Goal: Task Accomplishment & Management: Complete application form

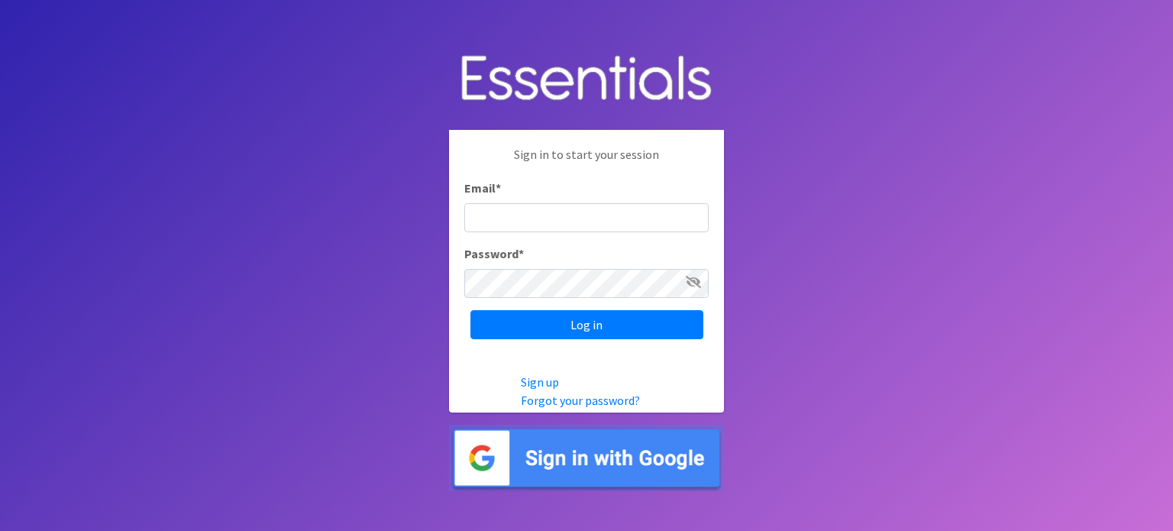
click at [507, 214] on input "Email *" at bounding box center [586, 217] width 244 height 29
type input "yamoni@jaxdiaperbank.org"
click at [471, 310] on input "Log in" at bounding box center [587, 324] width 233 height 29
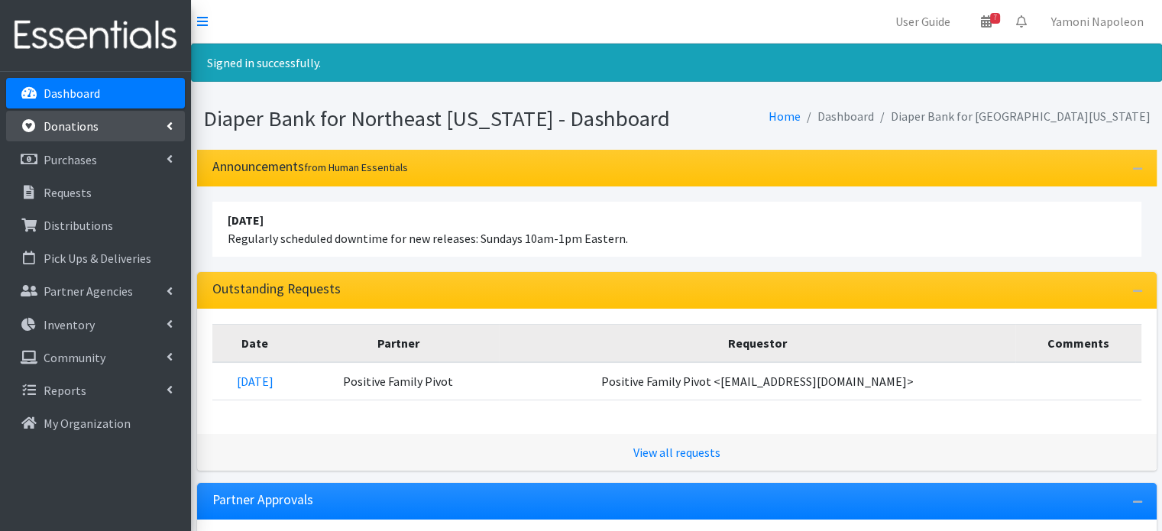
click at [119, 134] on link "Donations" at bounding box center [95, 126] width 179 height 31
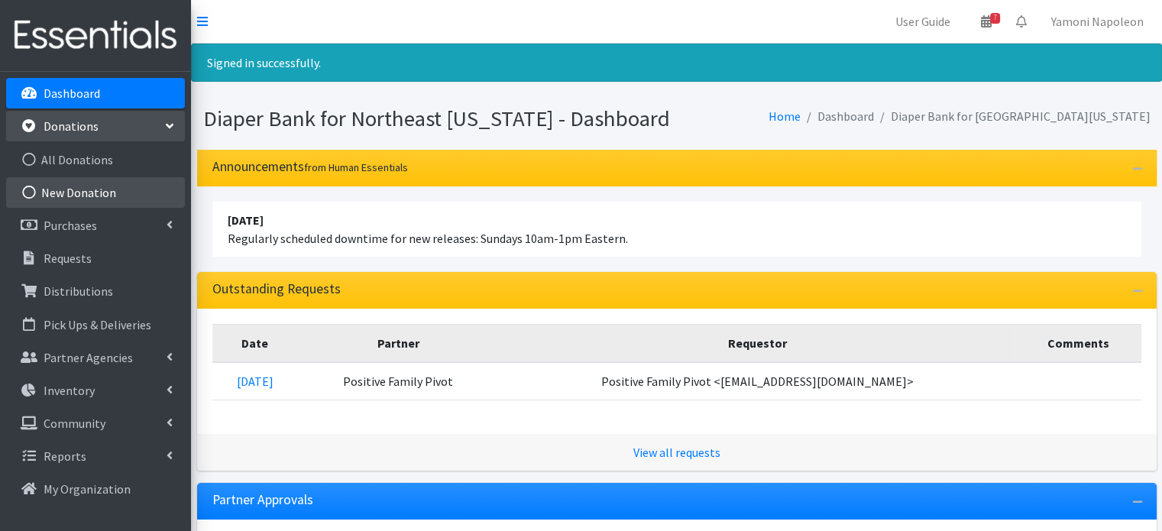
click at [143, 192] on link "New Donation" at bounding box center [95, 192] width 179 height 31
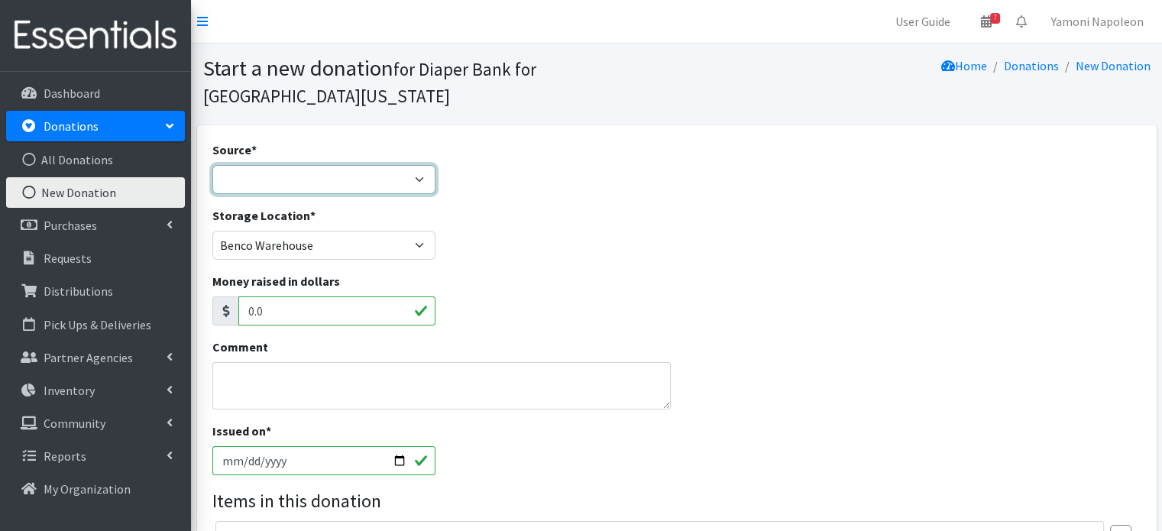
click at [400, 165] on select "Product Drive Manufacturer Donation Site Misc. Donation" at bounding box center [324, 179] width 224 height 29
select select "Product Drive"
click at [212, 165] on select "Product Drive Manufacturer Donation Site Misc. Donation" at bounding box center [324, 179] width 224 height 29
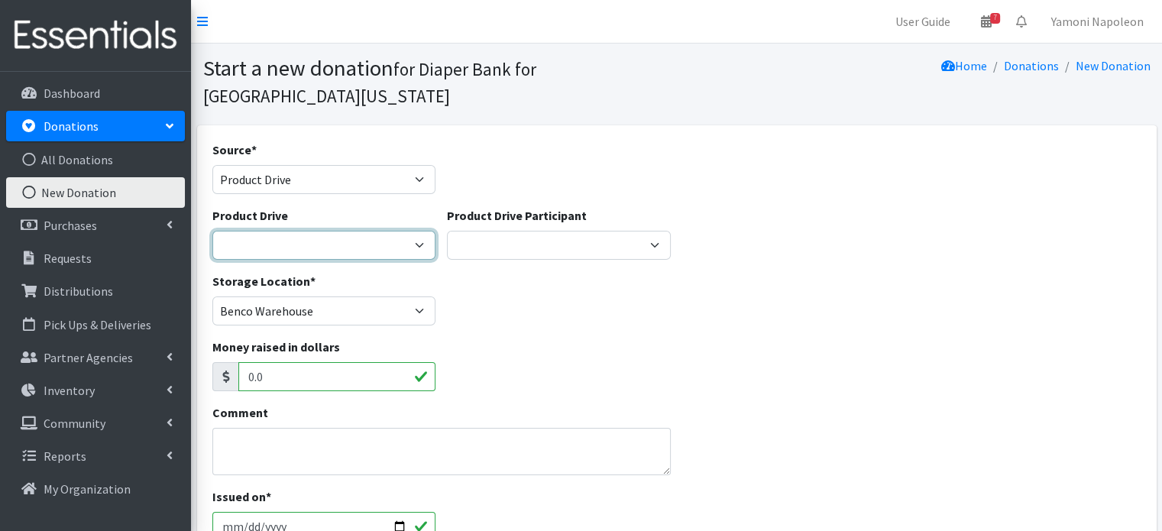
click at [418, 231] on select "Alpha Kappa Alpha - Gama Rho Omega Chapter Baby Boldy [PERSON_NAME] Springs [PE…" at bounding box center [324, 245] width 224 height 29
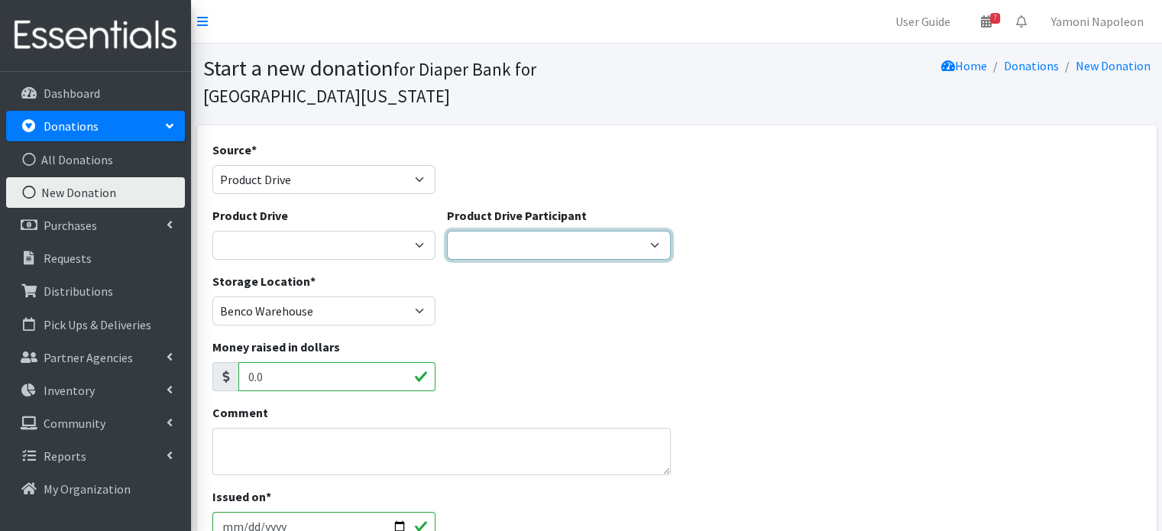
click at [506, 231] on select "Fig & Willow Alleycakes USF Alumni of [GEOGRAPHIC_DATA]/[GEOGRAPHIC_DATA] Bank …" at bounding box center [559, 245] width 224 height 29
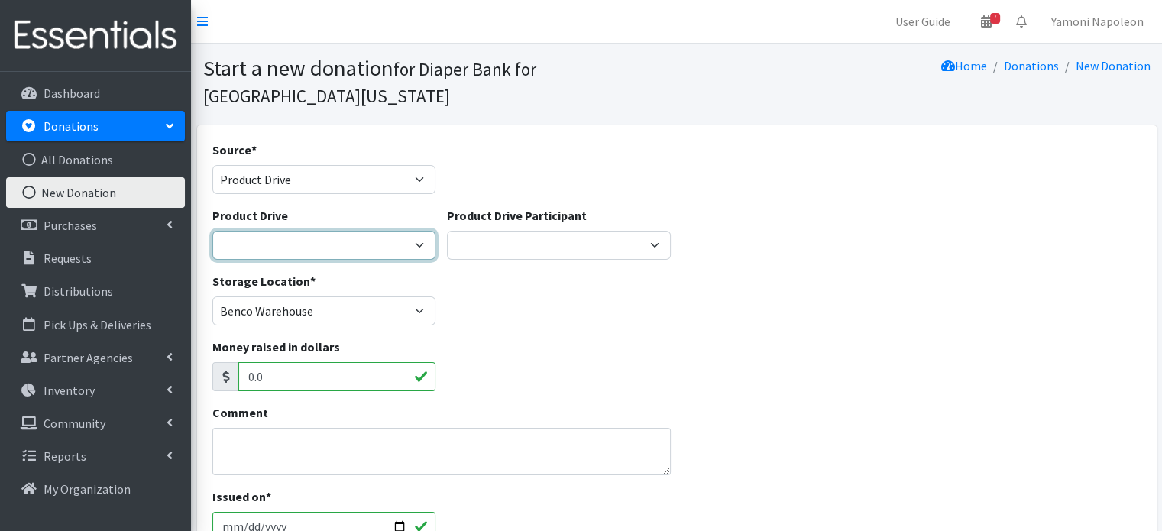
click at [390, 231] on select "Alpha Kappa Alpha - Gama Rho Omega Chapter Baby Boldy [PERSON_NAME] Springs [PE…" at bounding box center [324, 245] width 224 height 29
select select "2922"
click at [212, 231] on select "Alpha Kappa Alpha - Gama Rho Omega Chapter Baby Boldy [PERSON_NAME] Springs [PE…" at bounding box center [324, 245] width 224 height 29
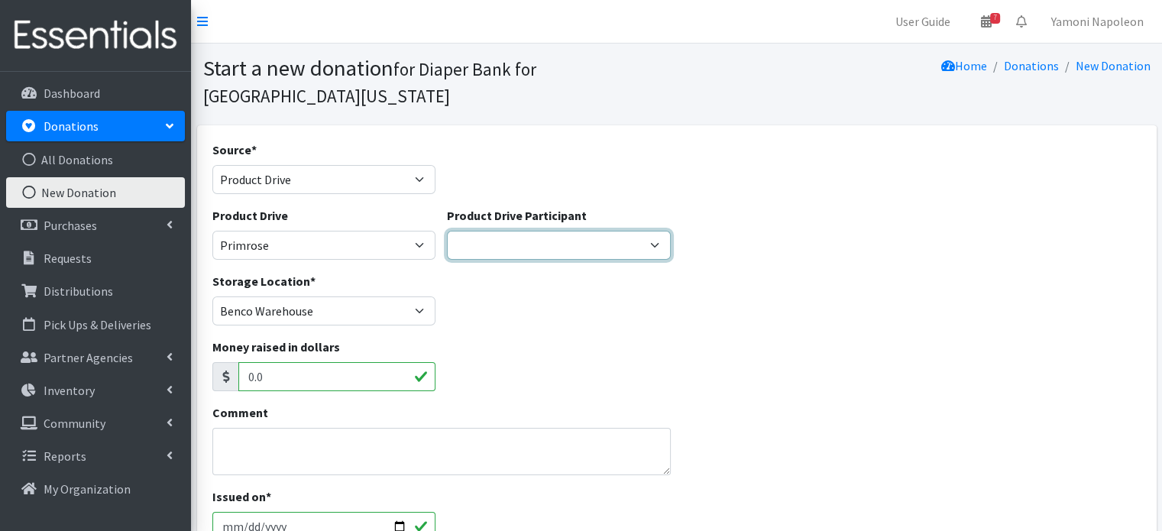
click at [522, 231] on select "Fig & Willow Alleycakes USF Alumni of [GEOGRAPHIC_DATA]/[GEOGRAPHIC_DATA] Bank …" at bounding box center [559, 245] width 224 height 29
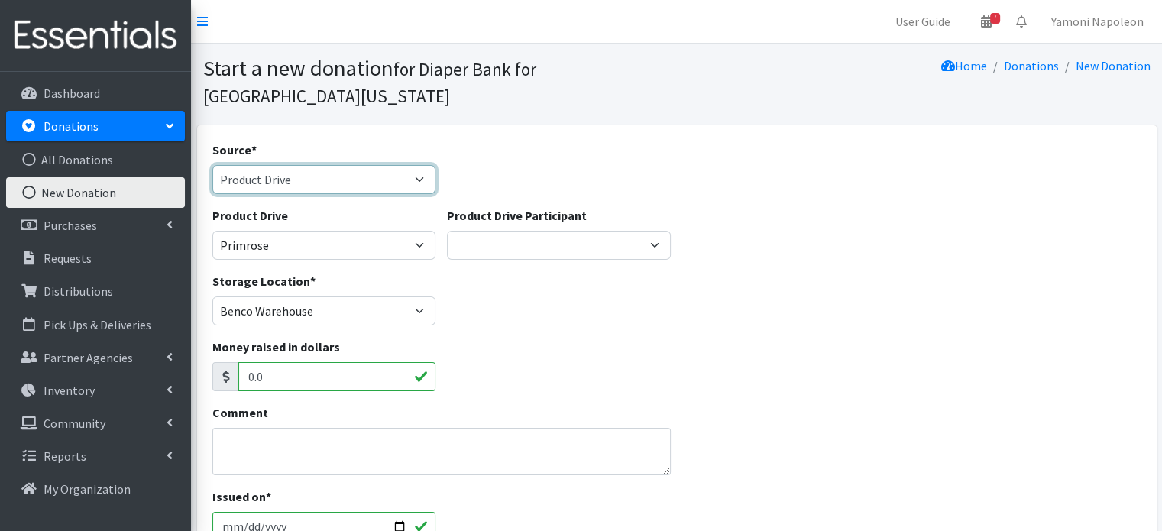
click at [391, 165] on select "Product Drive Manufacturer Donation Site Misc. Donation" at bounding box center [324, 179] width 224 height 29
click at [212, 165] on select "Product Drive Manufacturer Donation Site Misc. Donation" at bounding box center [324, 179] width 224 height 29
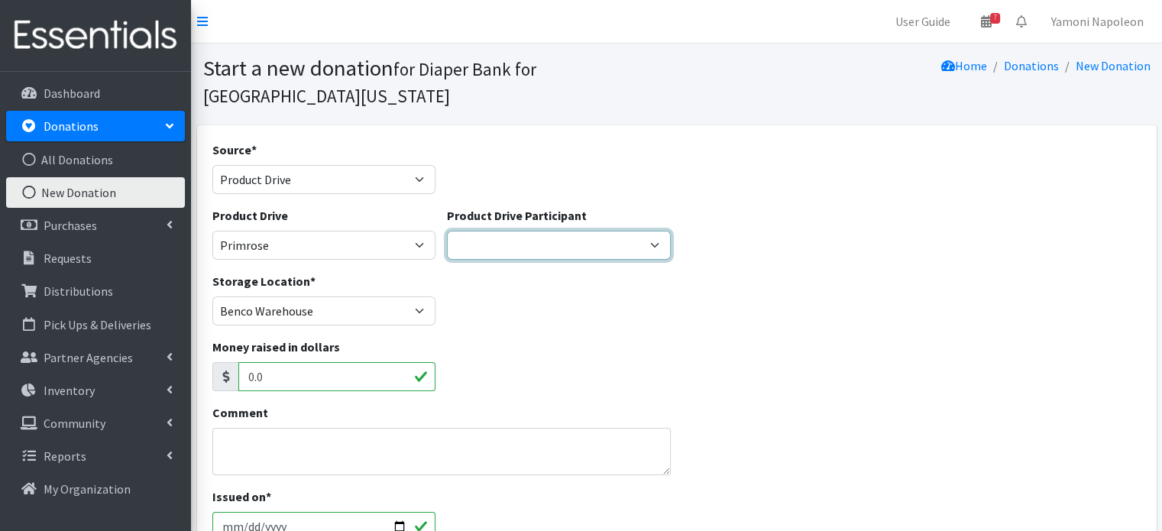
click at [524, 231] on select "Fig & Willow Alleycakes USF Alumni of [GEOGRAPHIC_DATA]/[GEOGRAPHIC_DATA] Bank …" at bounding box center [559, 245] width 224 height 29
click at [765, 280] on div "Storage Location * Benco Warehouse Sunshine Health" at bounding box center [676, 305] width 940 height 66
click at [561, 231] on select "Fig & Willow Alleycakes USF Alumni of [GEOGRAPHIC_DATA]/[GEOGRAPHIC_DATA] Bank …" at bounding box center [559, 245] width 224 height 29
click at [732, 354] on div "Money raised in dollars 0.0" at bounding box center [676, 371] width 940 height 66
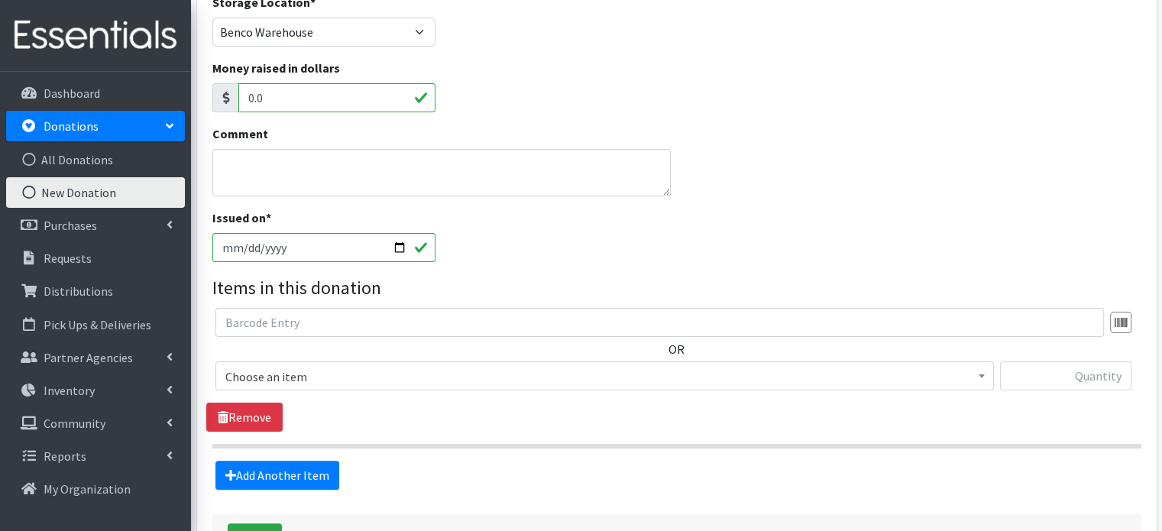
scroll to position [306, 0]
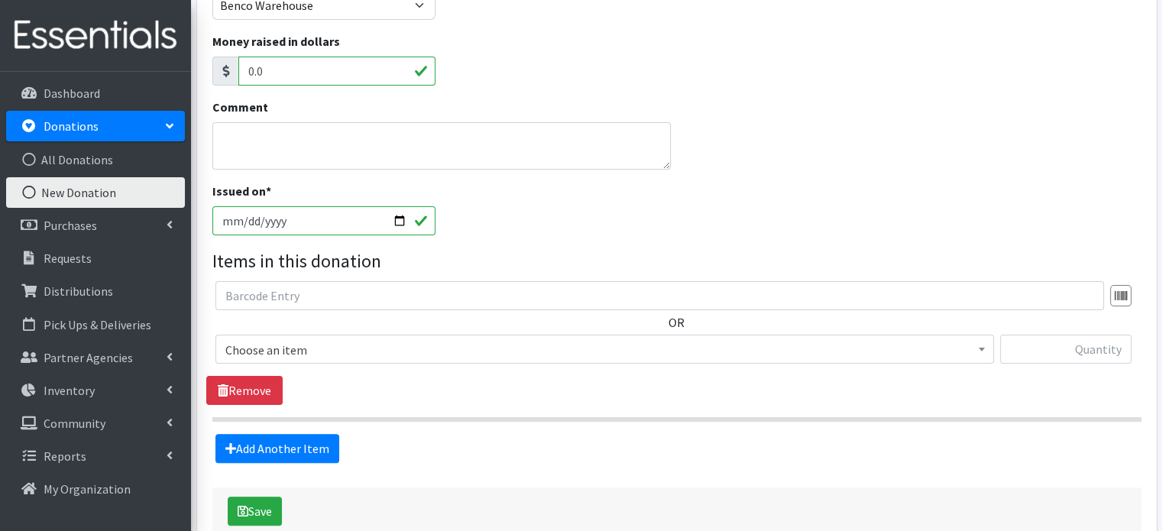
click at [356, 339] on span "Choose an item" at bounding box center [604, 349] width 758 height 21
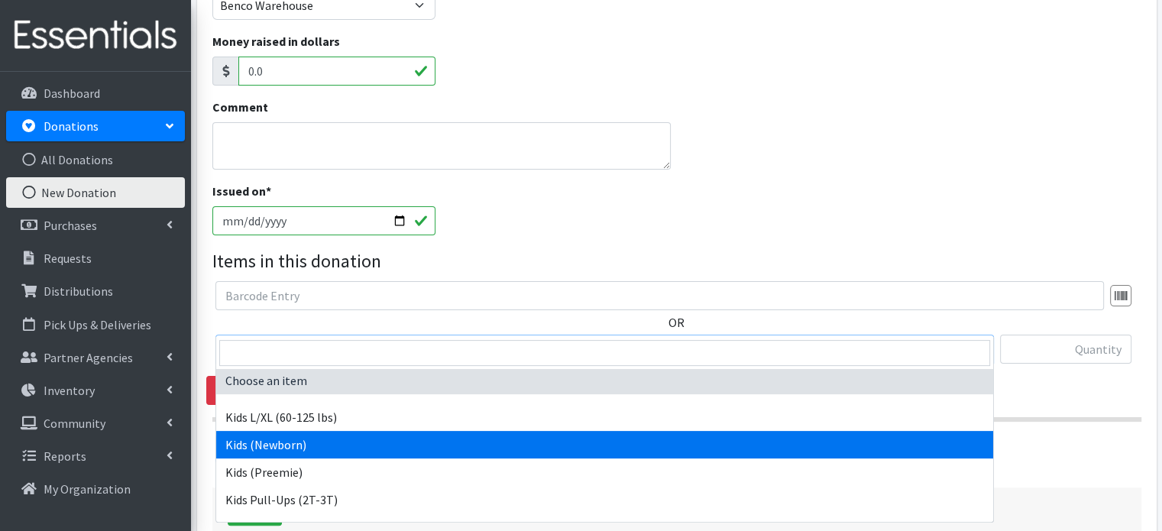
scroll to position [0, 0]
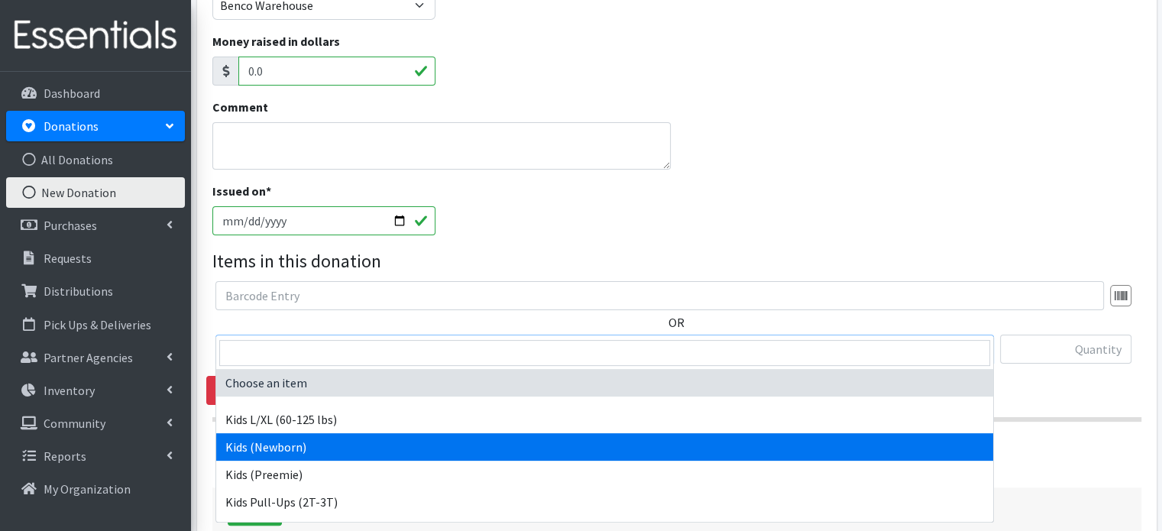
select select "4131"
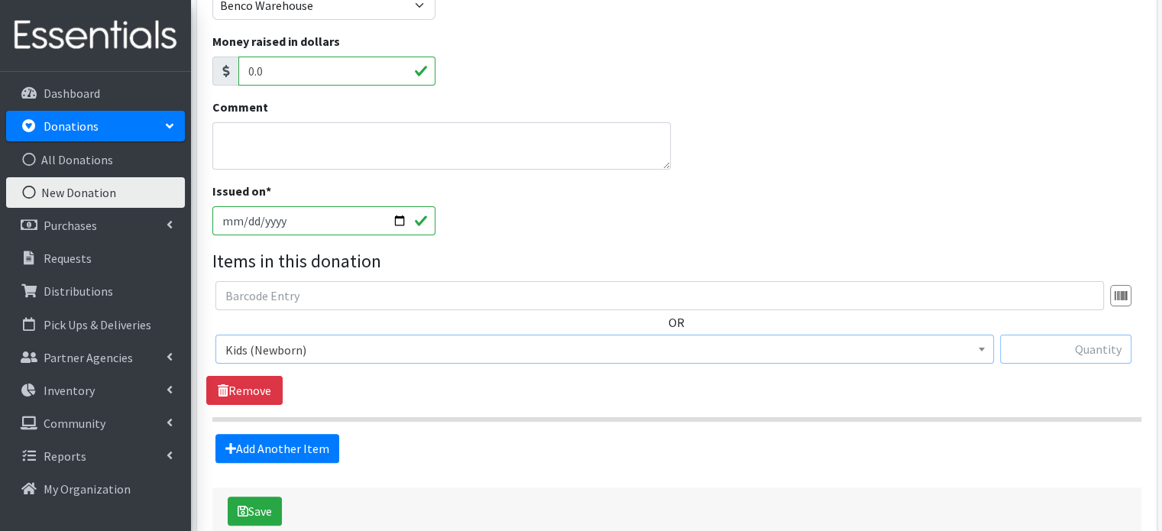
click at [1111, 335] on input "text" at bounding box center [1065, 349] width 131 height 29
type input "119"
click at [250, 434] on link "Add Another Item" at bounding box center [277, 448] width 124 height 29
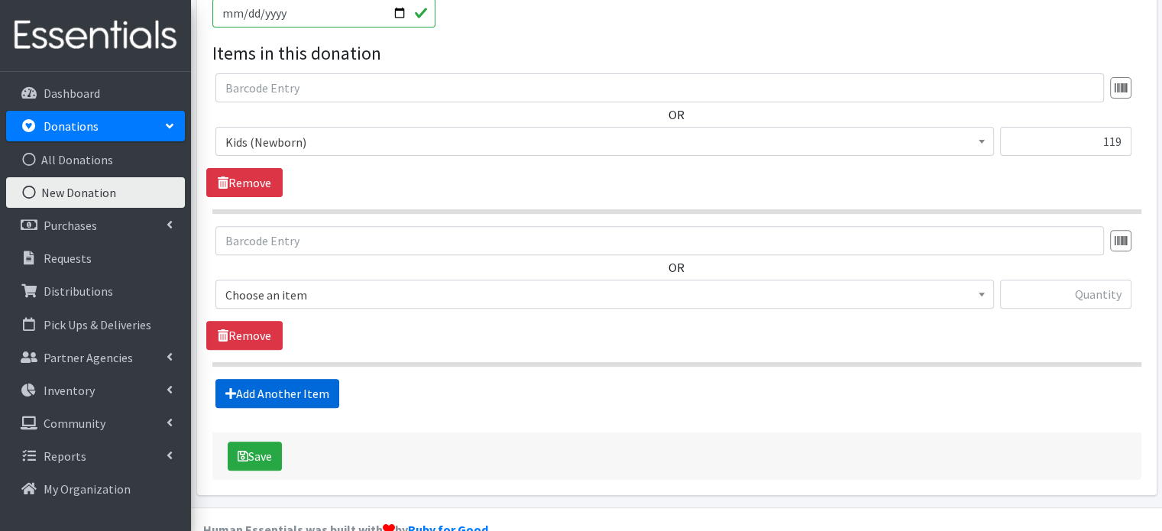
scroll to position [519, 0]
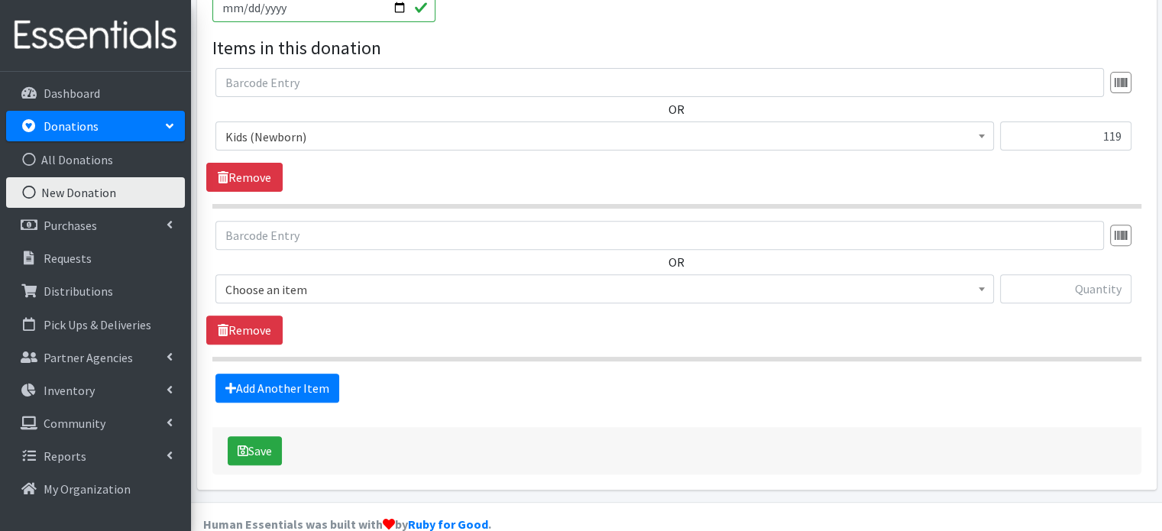
click at [341, 279] on span "Choose an item" at bounding box center [604, 289] width 758 height 21
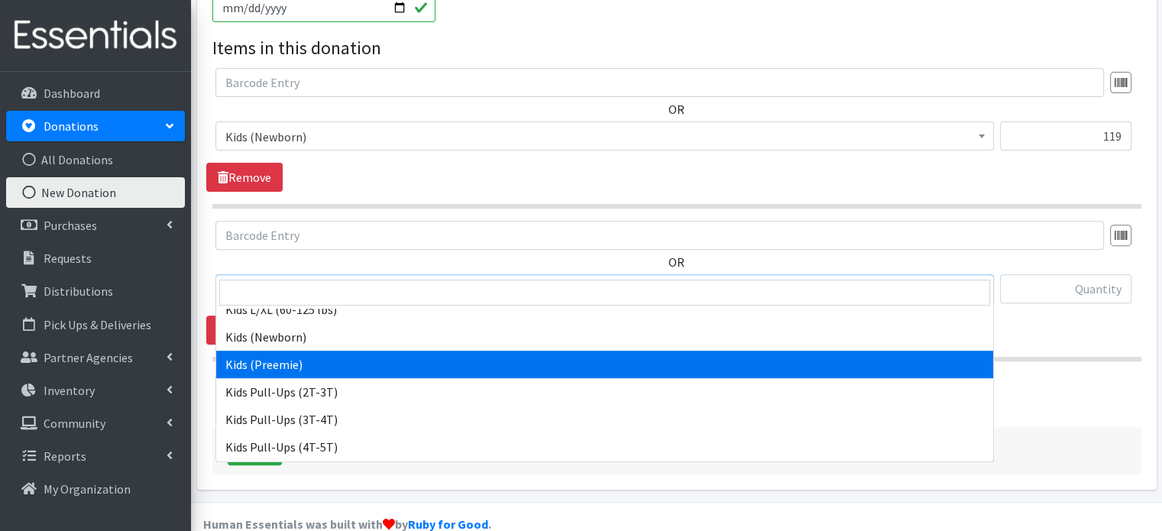
scroll to position [153, 0]
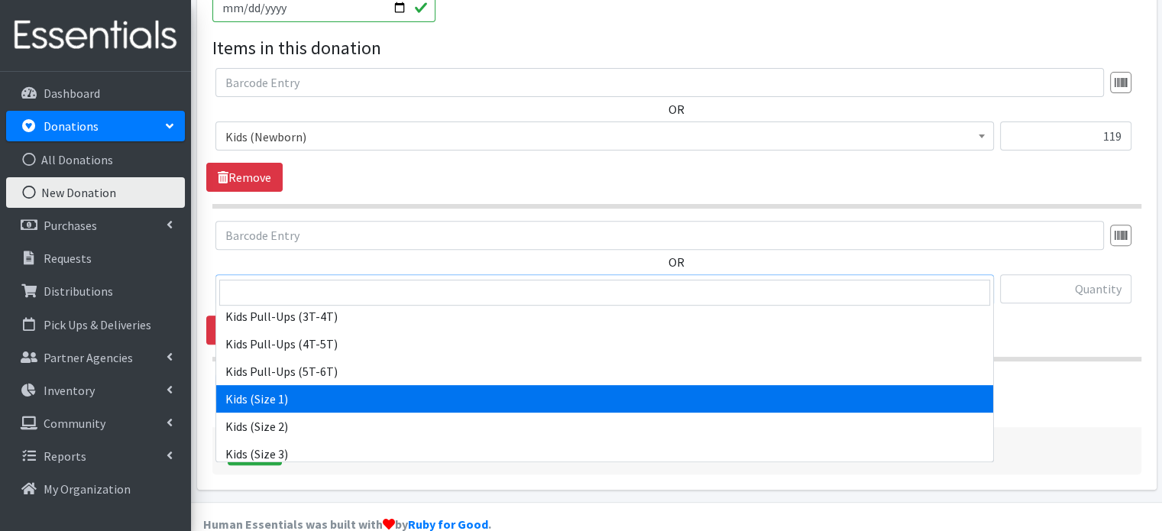
select select "4130"
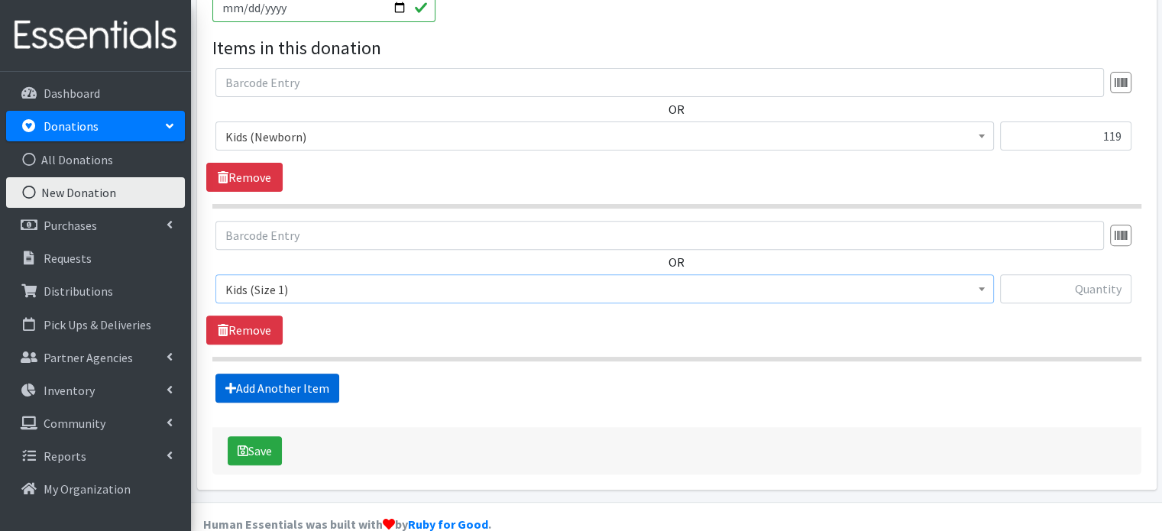
click at [309, 373] on link "Add Another Item" at bounding box center [277, 387] width 124 height 29
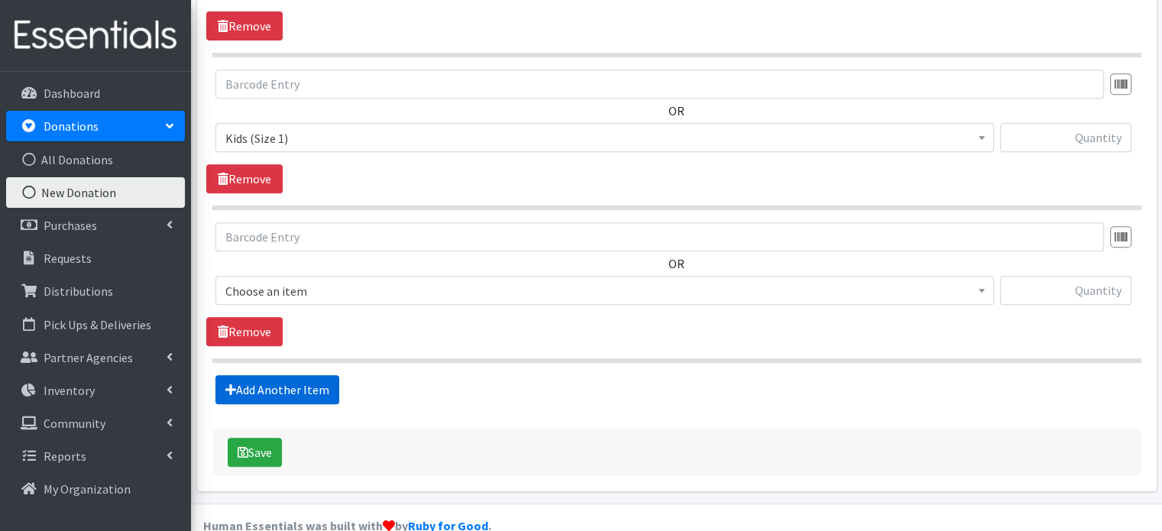
scroll to position [671, 0]
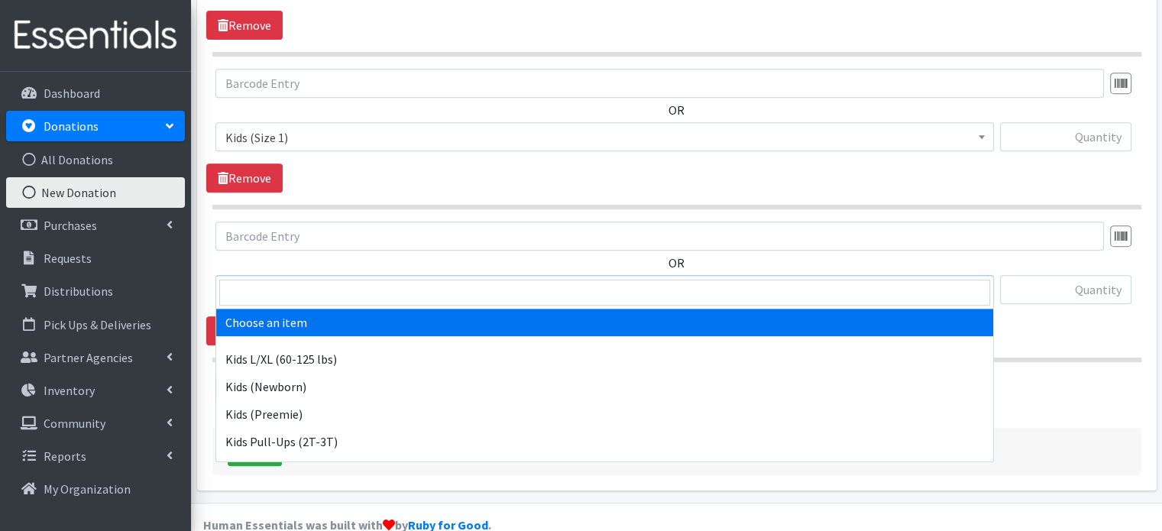
click at [312, 280] on span "Choose an item" at bounding box center [604, 290] width 758 height 21
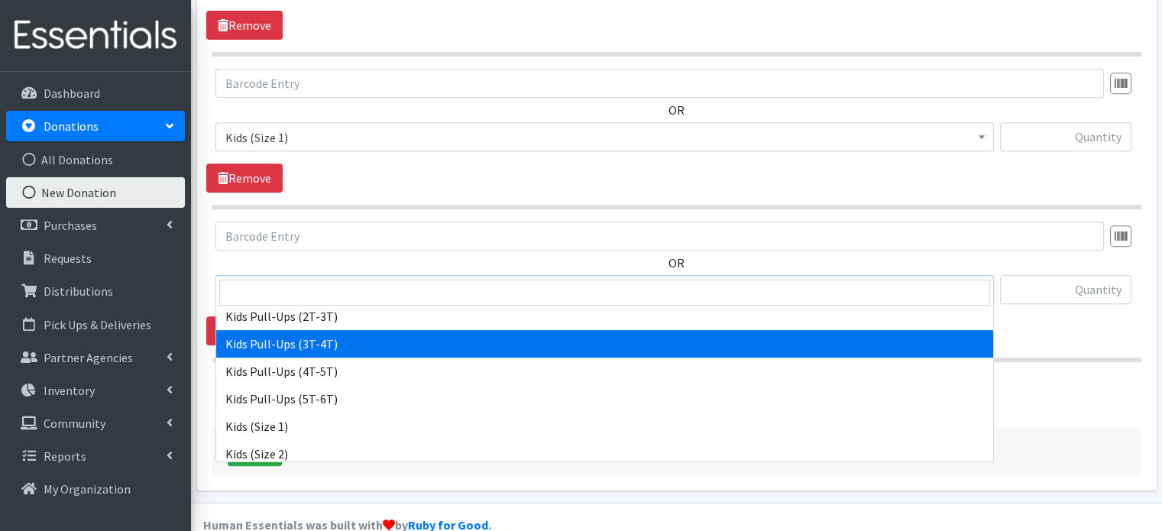
scroll to position [153, 0]
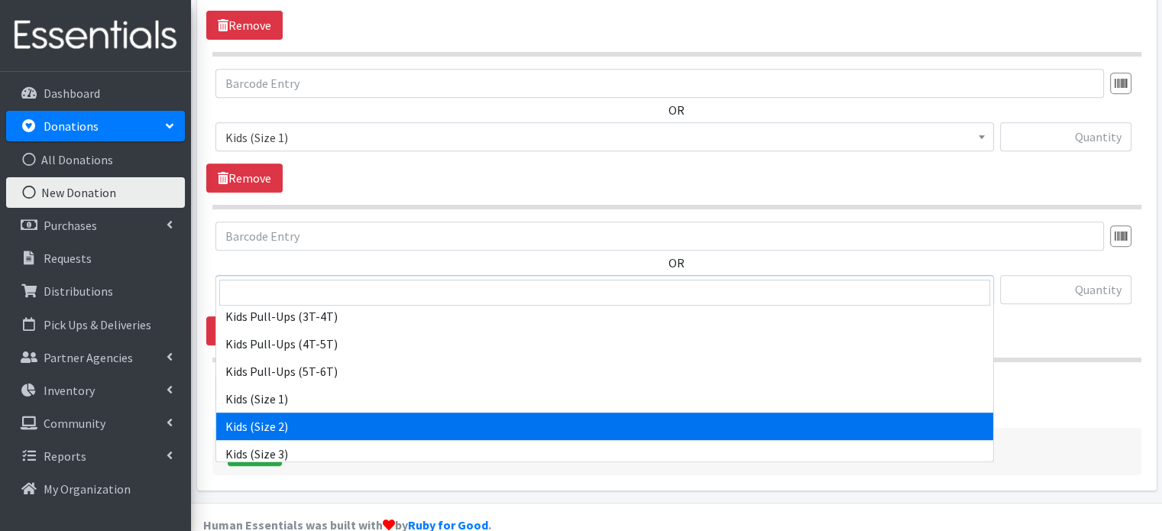
select select "4128"
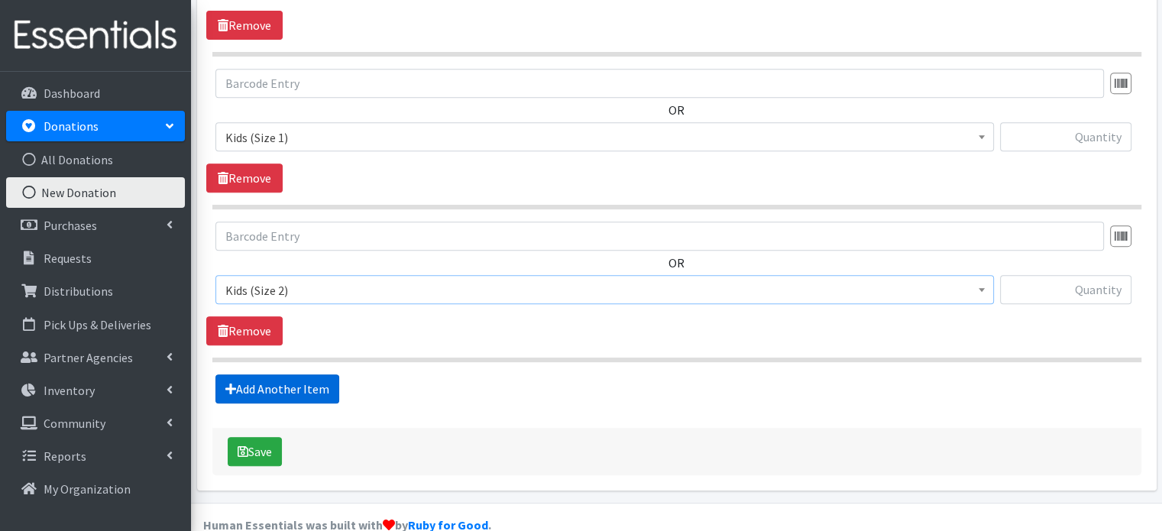
click at [302, 374] on link "Add Another Item" at bounding box center [277, 388] width 124 height 29
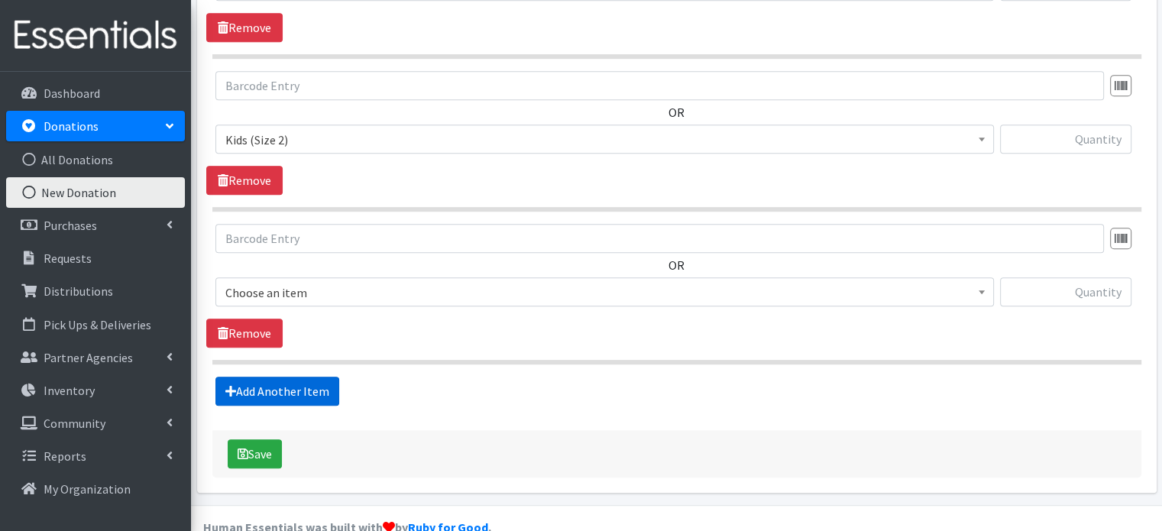
scroll to position [823, 0]
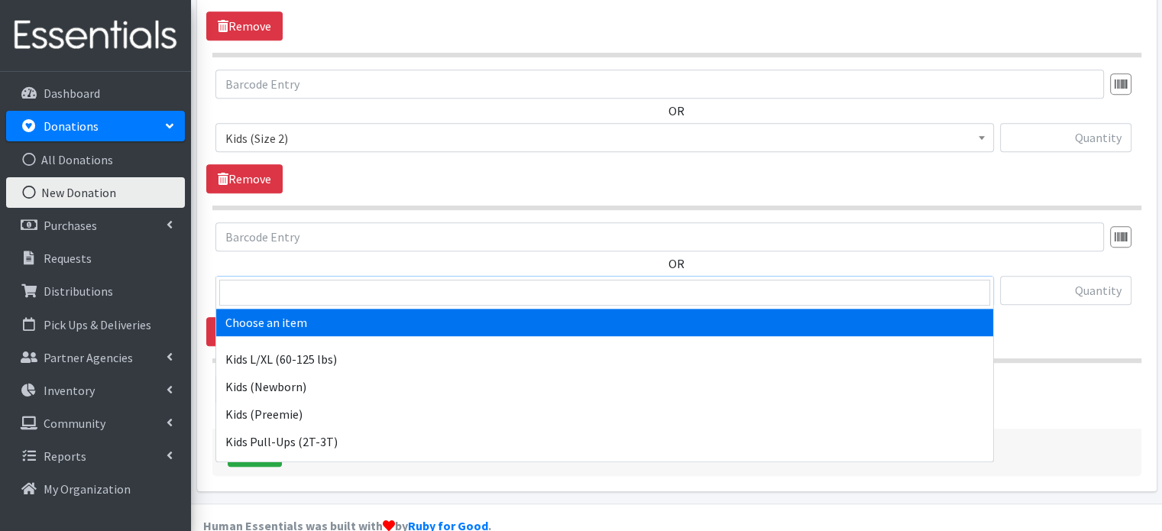
click at [297, 280] on span "Choose an item" at bounding box center [604, 290] width 758 height 21
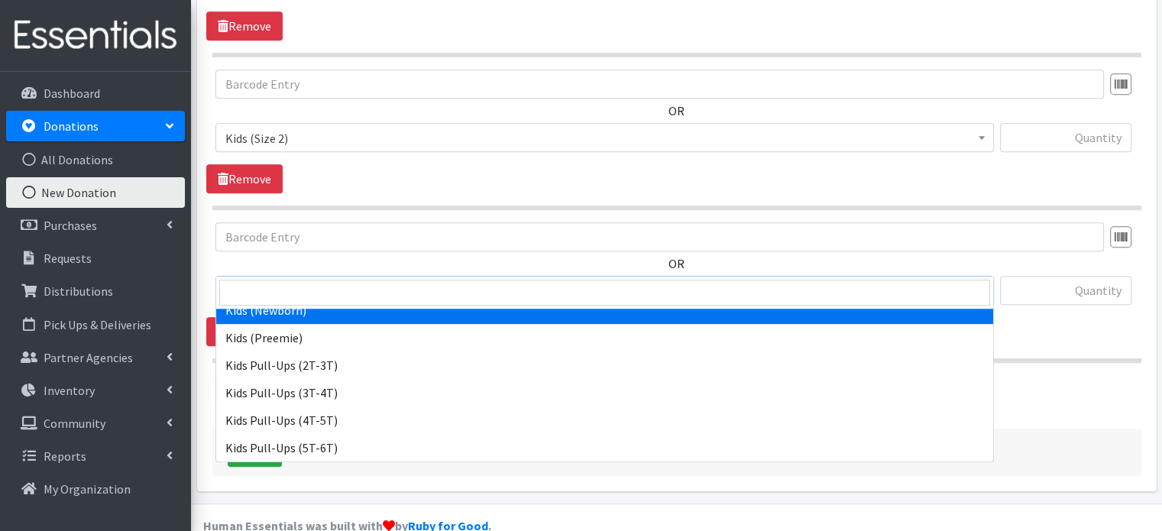
scroll to position [229, 0]
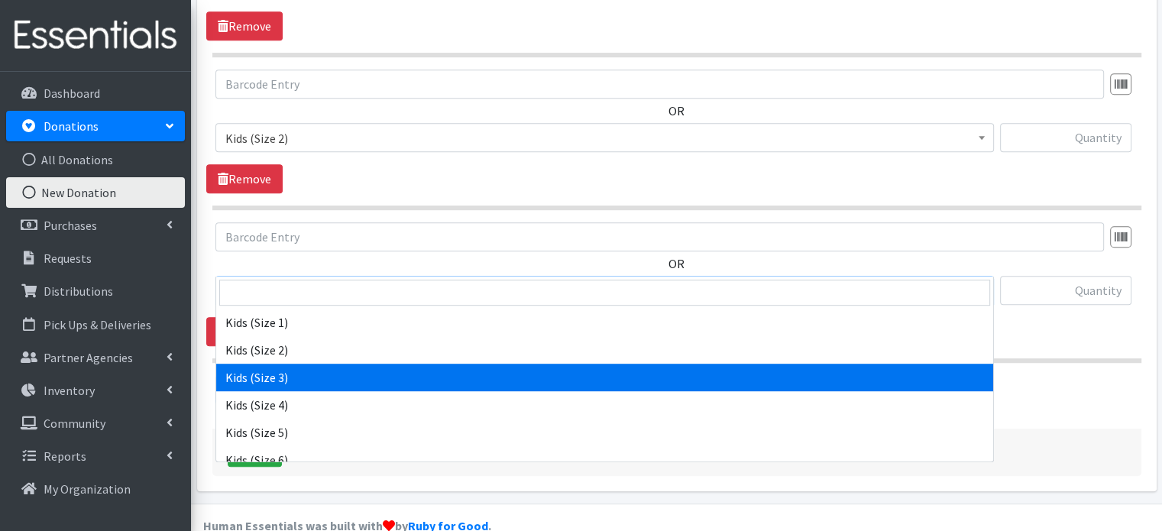
select select "4132"
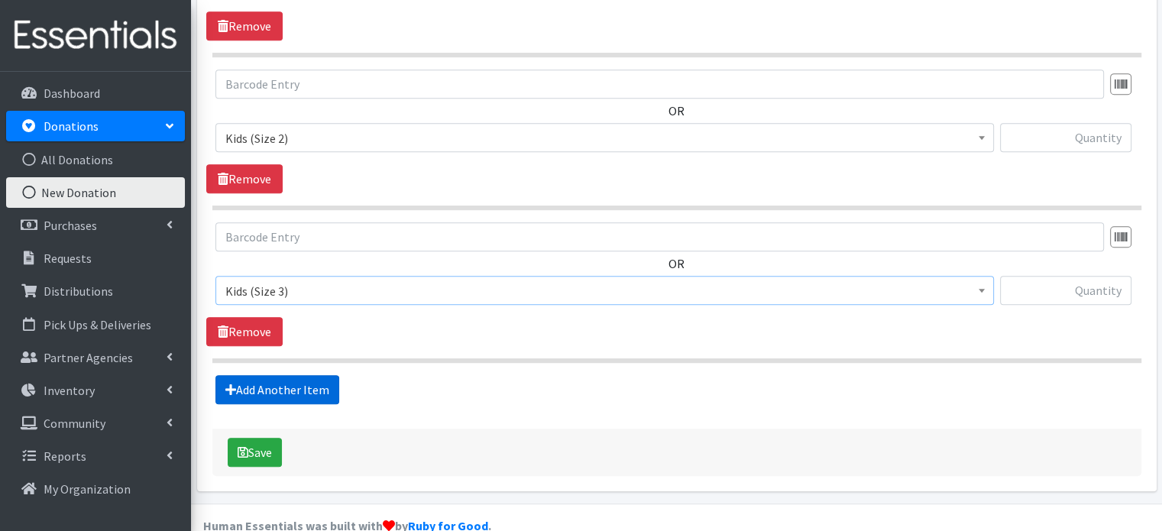
click at [301, 375] on link "Add Another Item" at bounding box center [277, 389] width 124 height 29
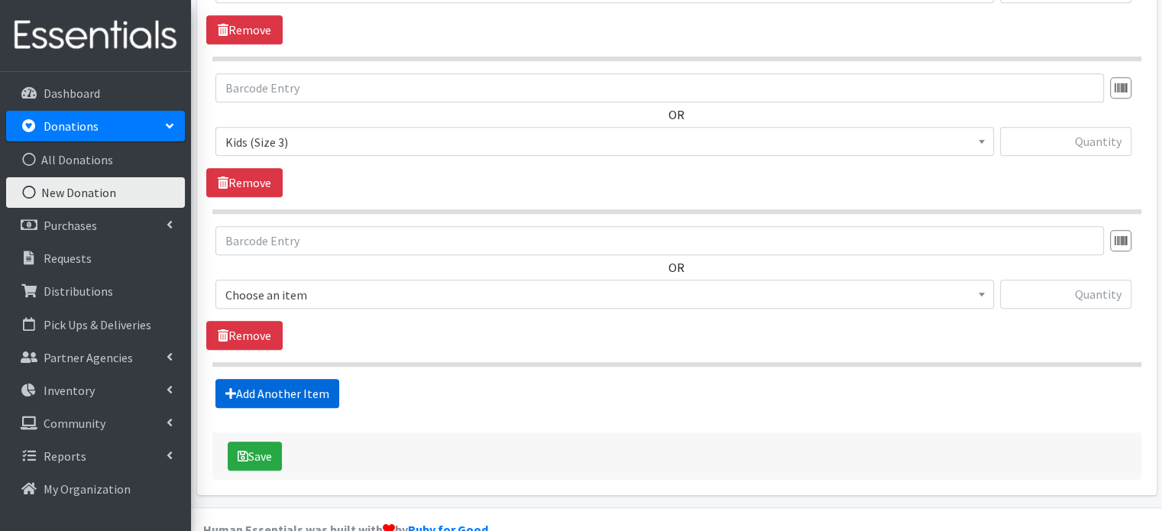
scroll to position [975, 0]
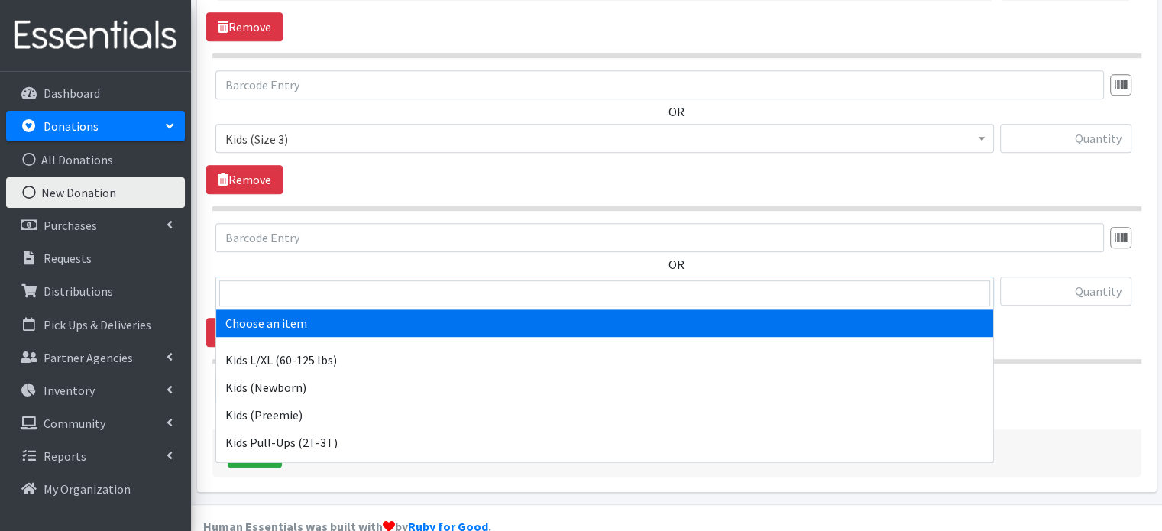
click at [296, 276] on span "Choose an item" at bounding box center [604, 290] width 778 height 29
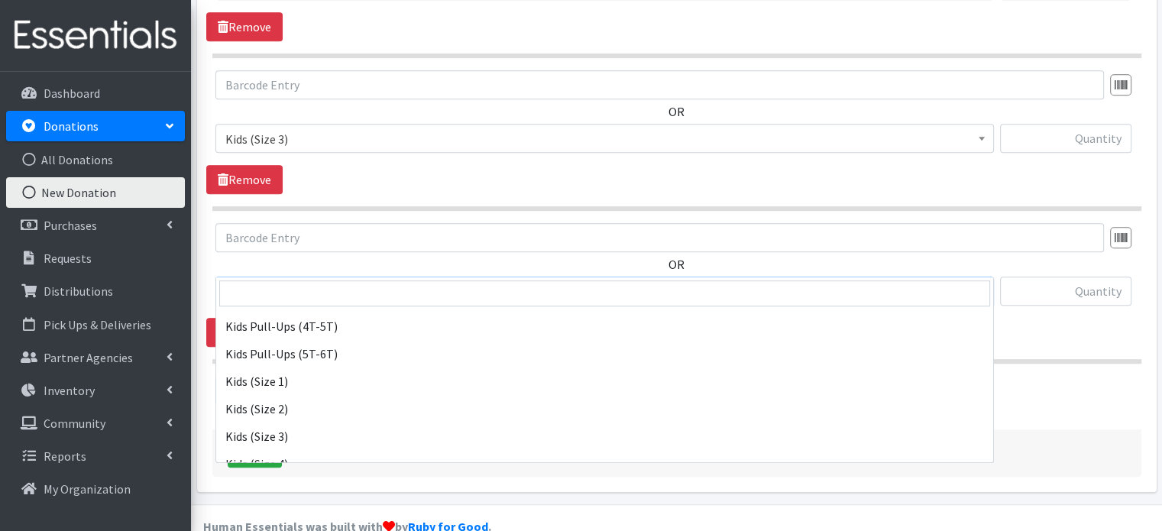
scroll to position [324, 0]
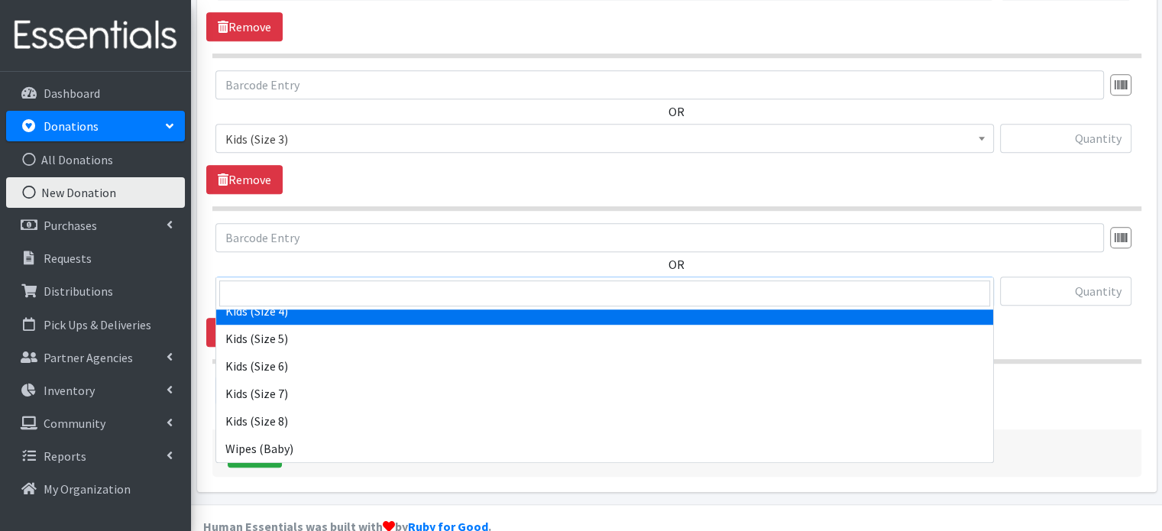
select select "4133"
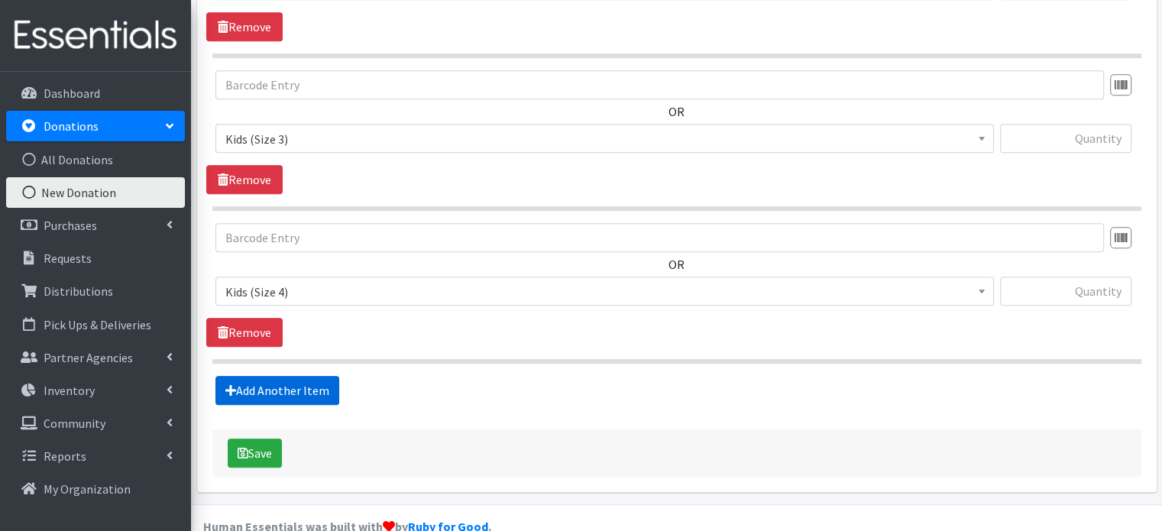
click at [318, 376] on link "Add Another Item" at bounding box center [277, 390] width 124 height 29
click at [322, 376] on link "Add Another Item" at bounding box center [277, 390] width 124 height 29
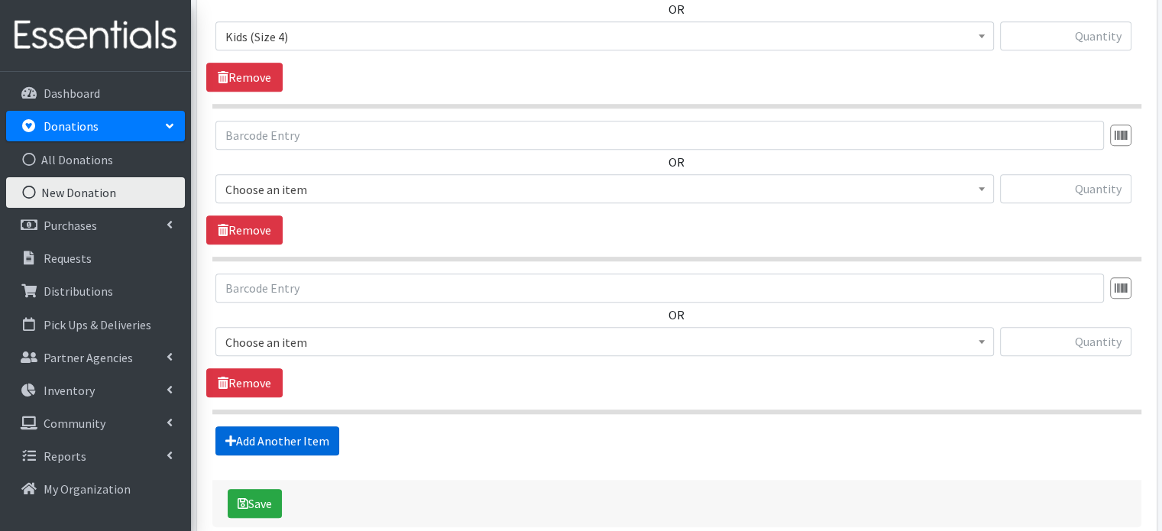
scroll to position [1204, 0]
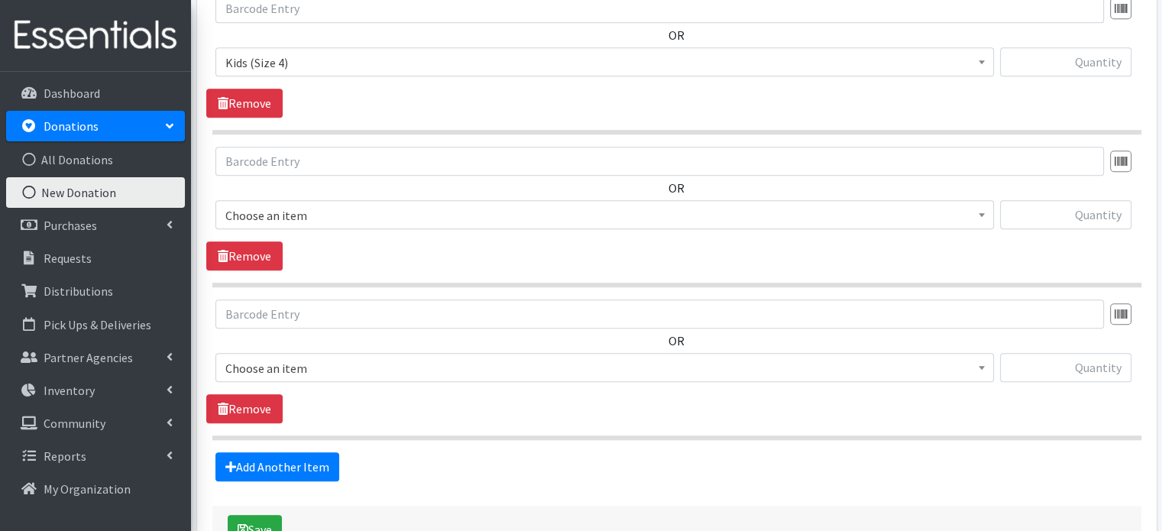
click at [312, 205] on span "Choose an item" at bounding box center [604, 215] width 758 height 21
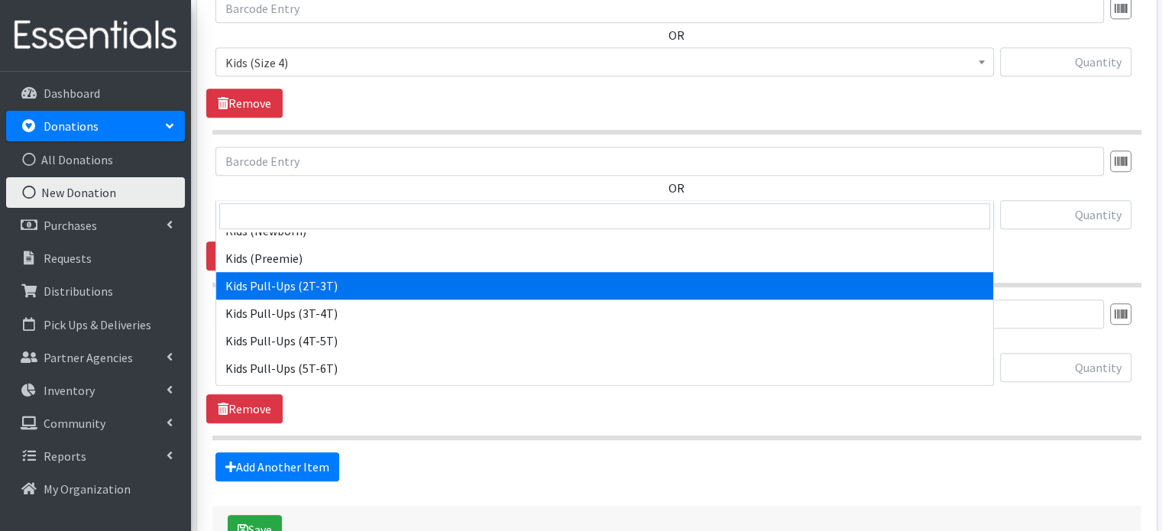
scroll to position [229, 0]
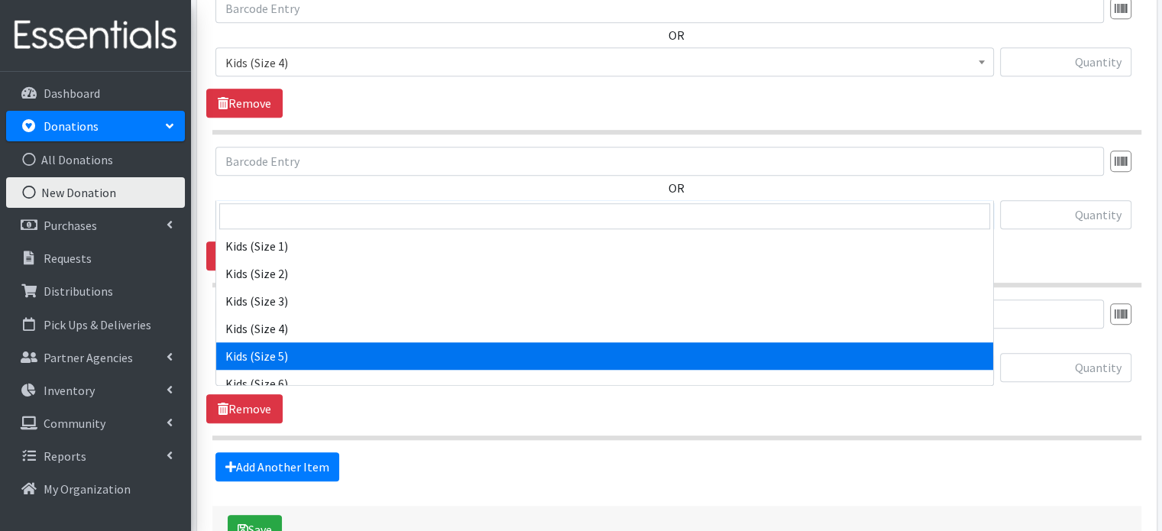
select select "4134"
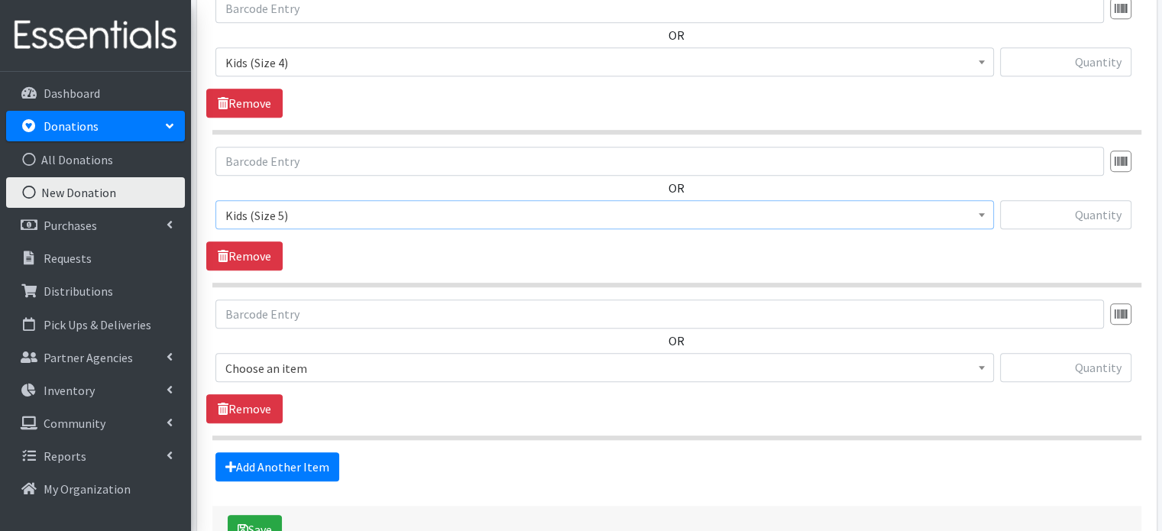
click at [342, 357] on span "Choose an item" at bounding box center [604, 367] width 758 height 21
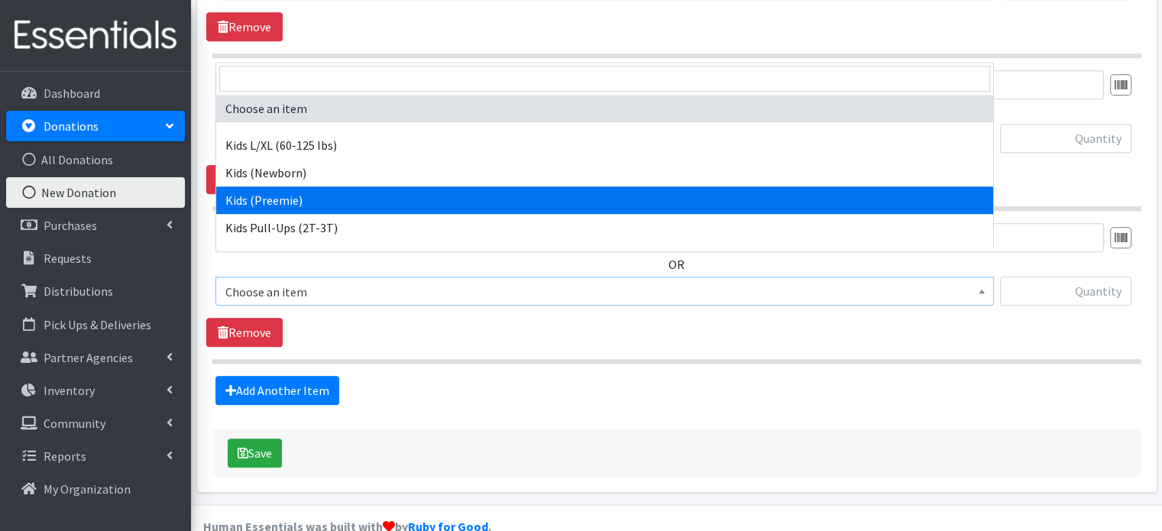
scroll to position [306, 0]
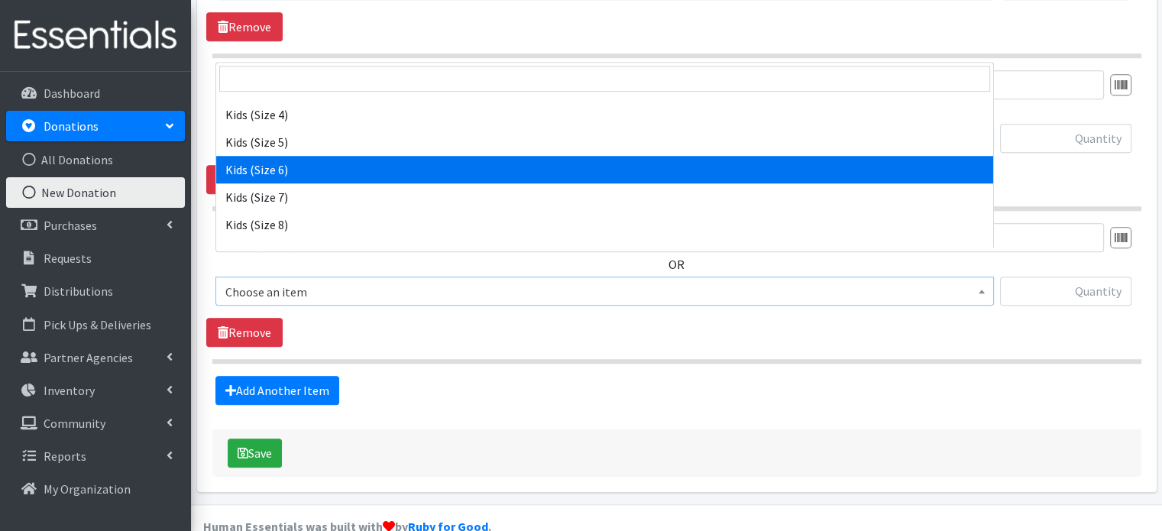
select select "4135"
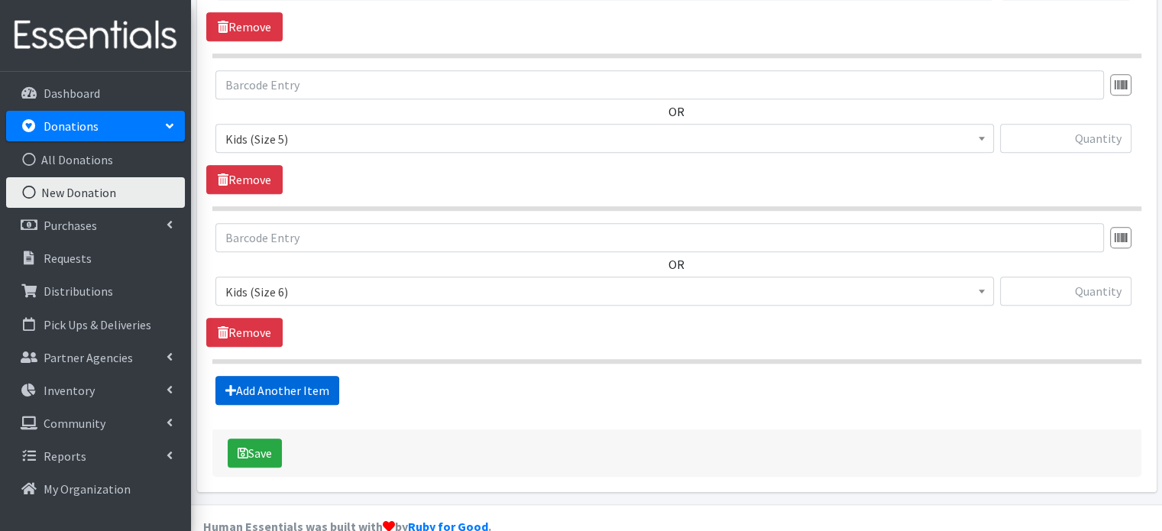
click at [315, 376] on link "Add Another Item" at bounding box center [277, 390] width 124 height 29
click at [322, 377] on link "Add Another Item" at bounding box center [277, 391] width 124 height 29
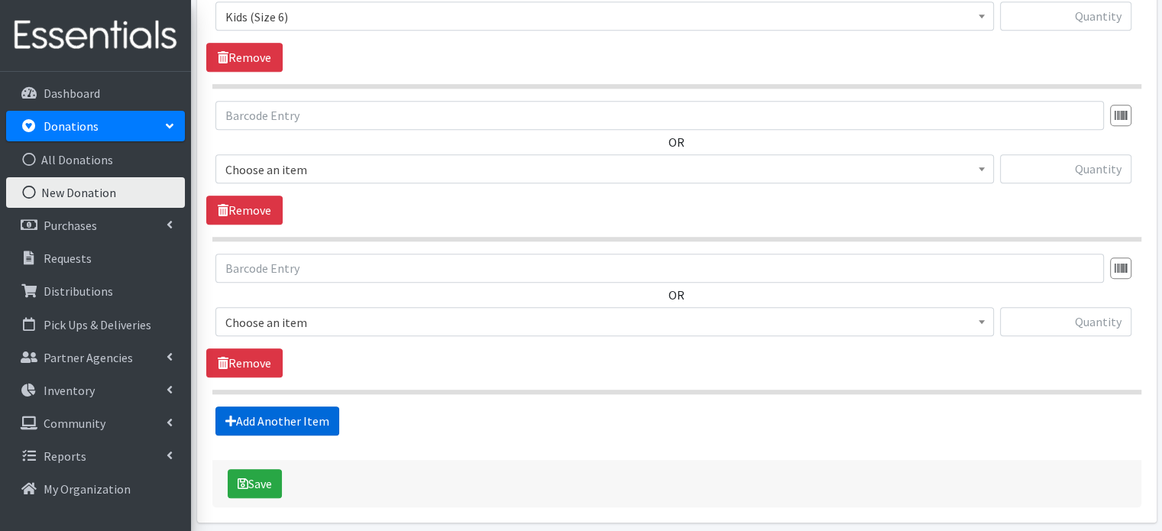
scroll to position [1584, 0]
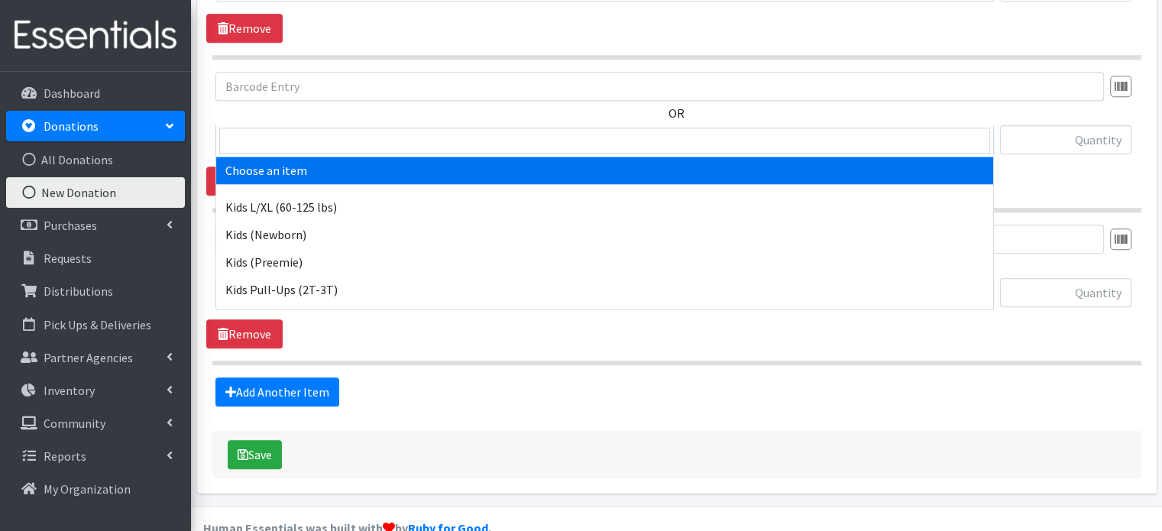
click at [311, 130] on span "Choose an item" at bounding box center [604, 140] width 758 height 21
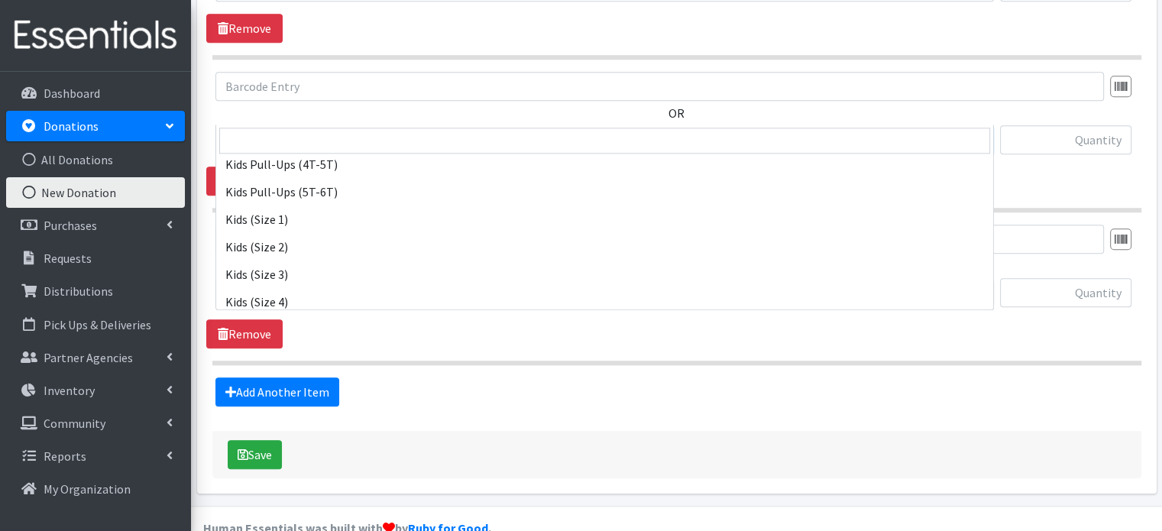
scroll to position [324, 0]
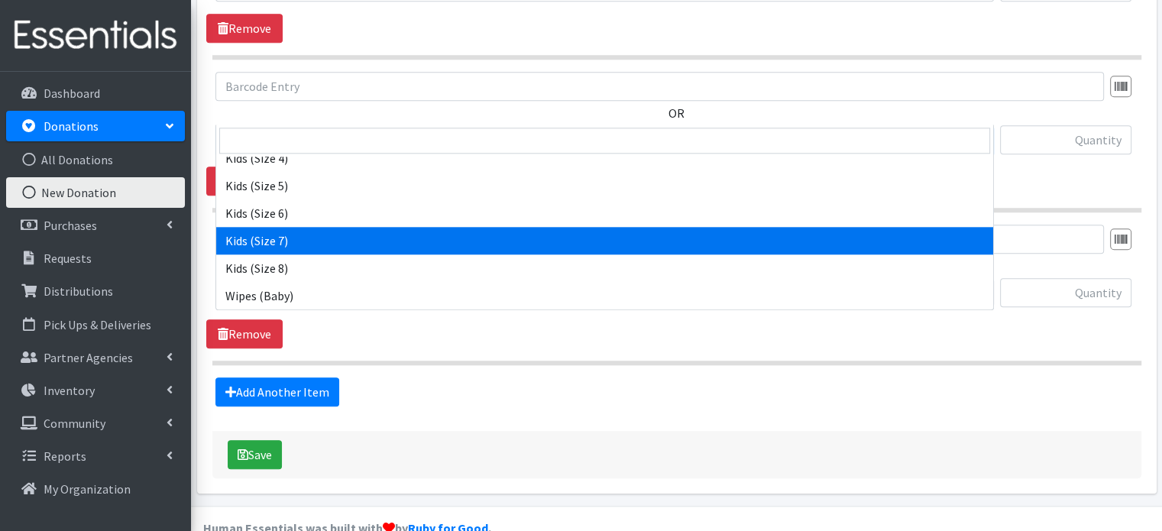
select select "6172"
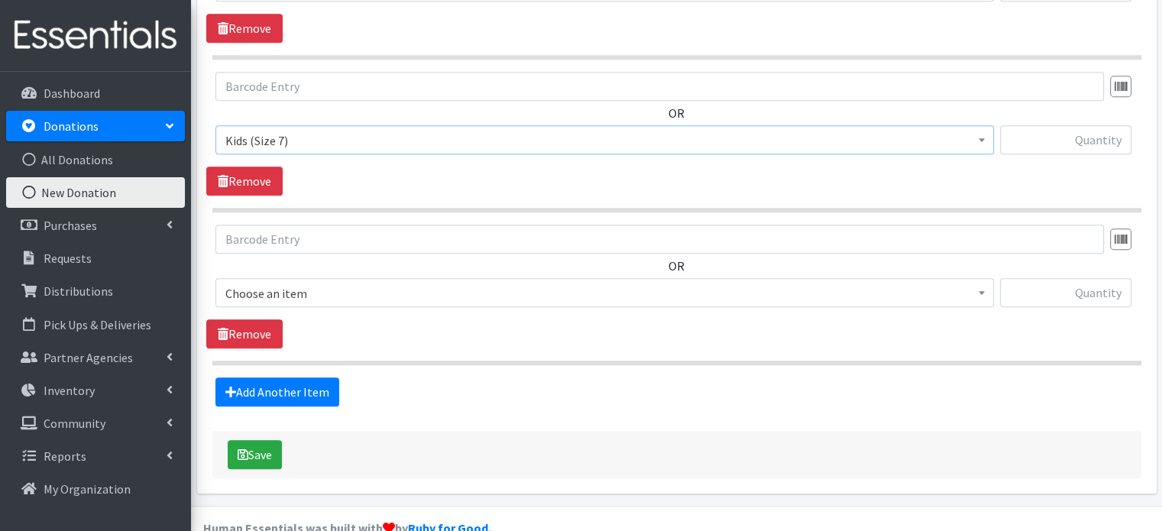
click at [321, 283] on span "Choose an item" at bounding box center [604, 293] width 758 height 21
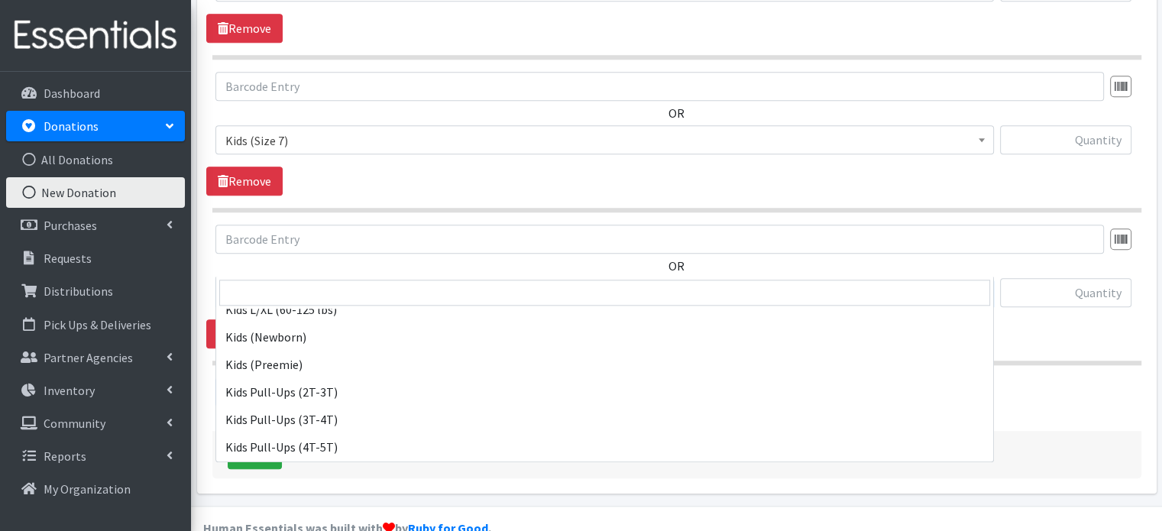
scroll to position [76, 0]
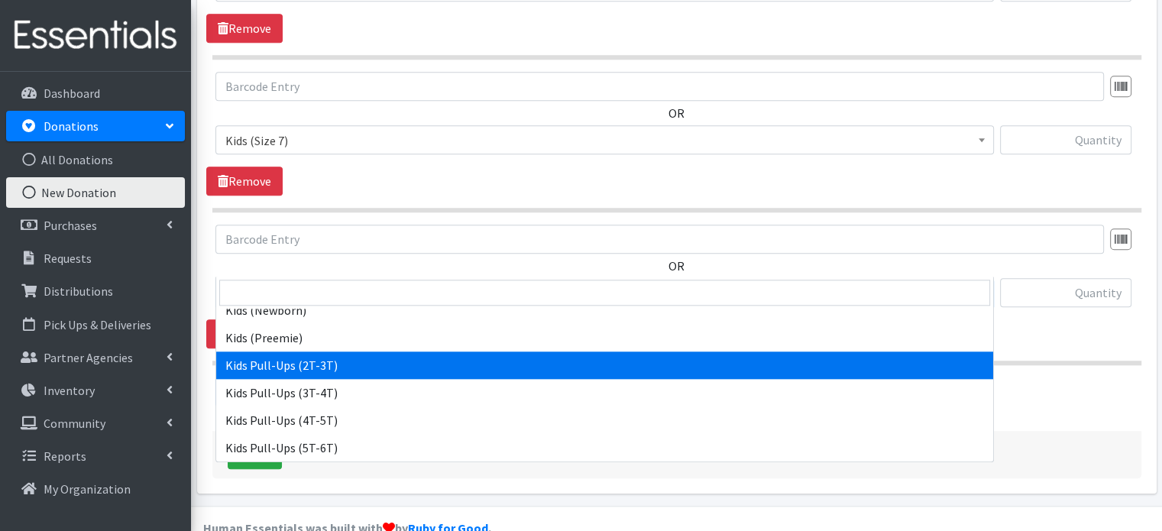
select select "4147"
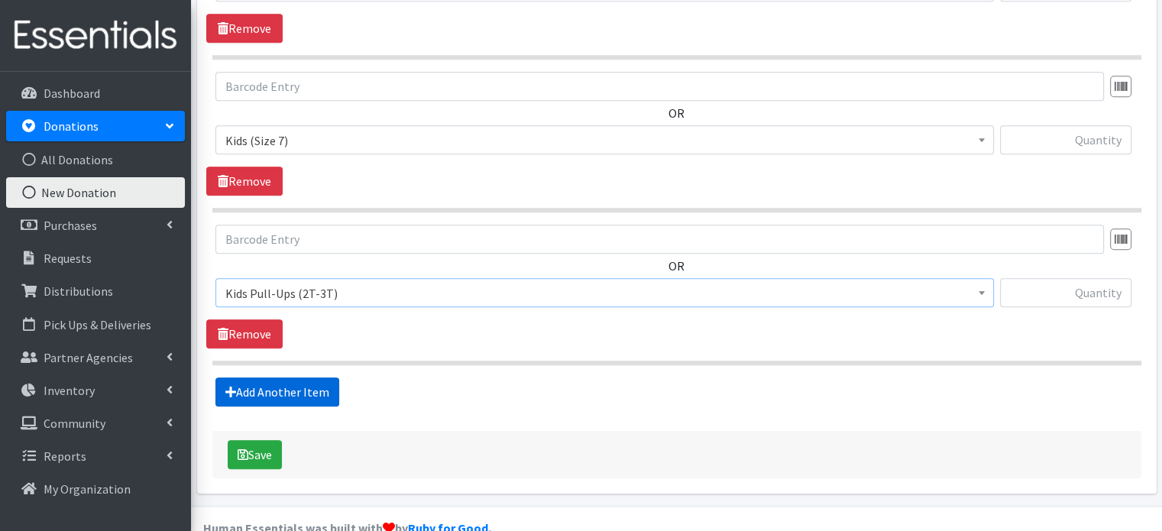
click at [321, 377] on link "Add Another Item" at bounding box center [277, 391] width 124 height 29
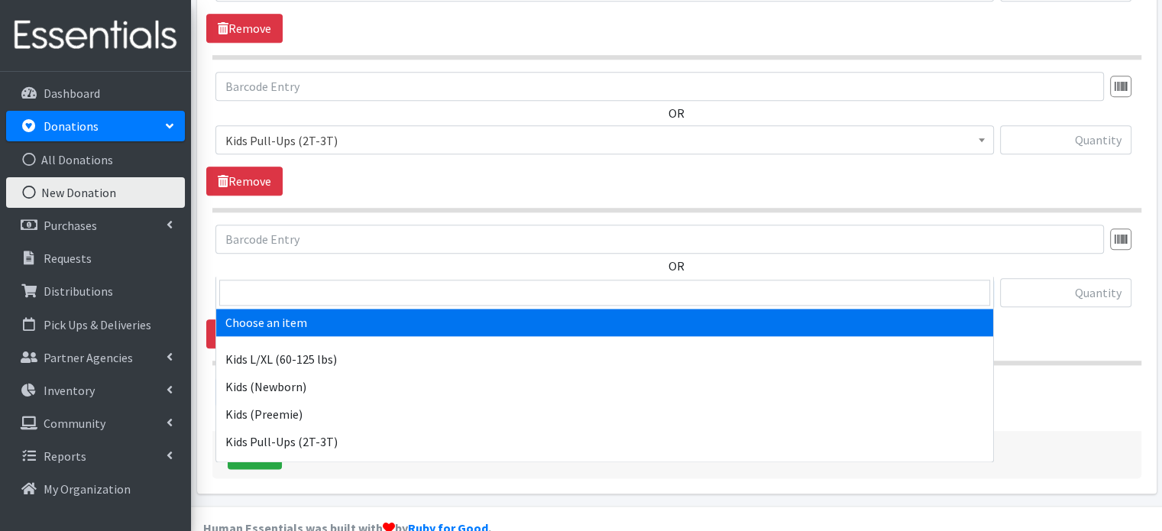
click at [328, 283] on span "Choose an item" at bounding box center [604, 293] width 758 height 21
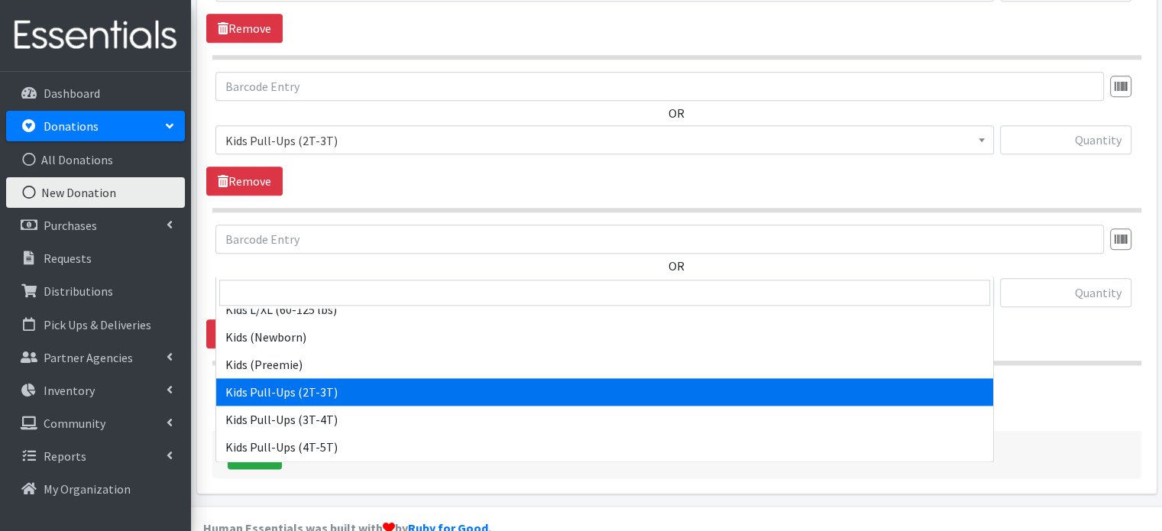
scroll to position [76, 0]
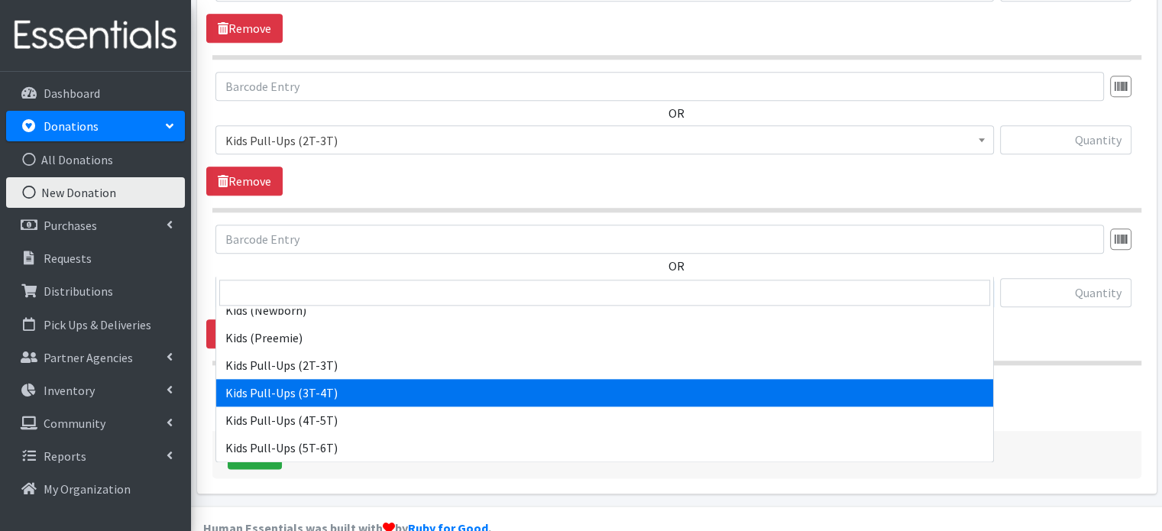
select select "4148"
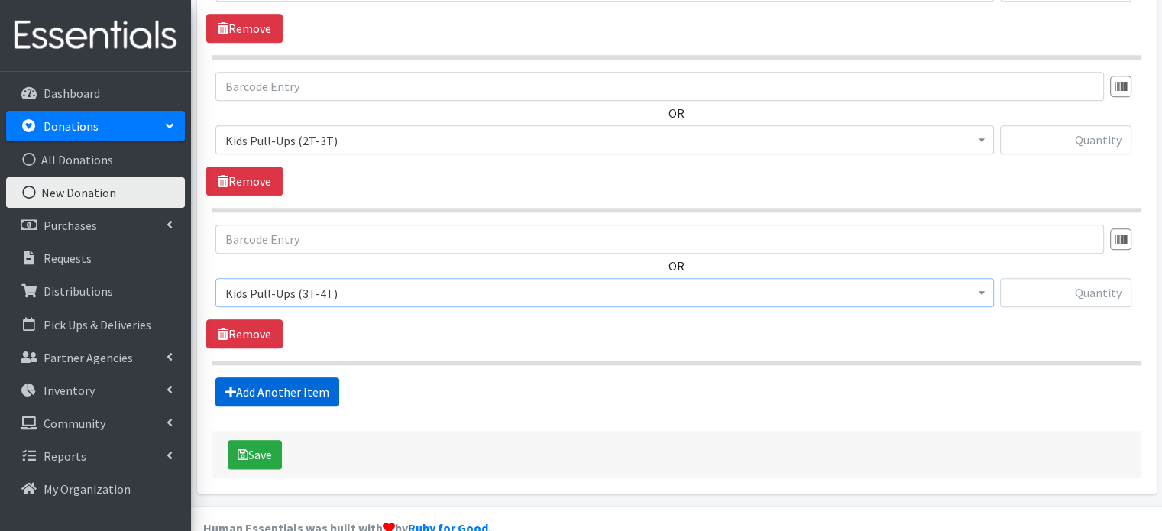
click at [327, 377] on link "Add Another Item" at bounding box center [277, 391] width 124 height 29
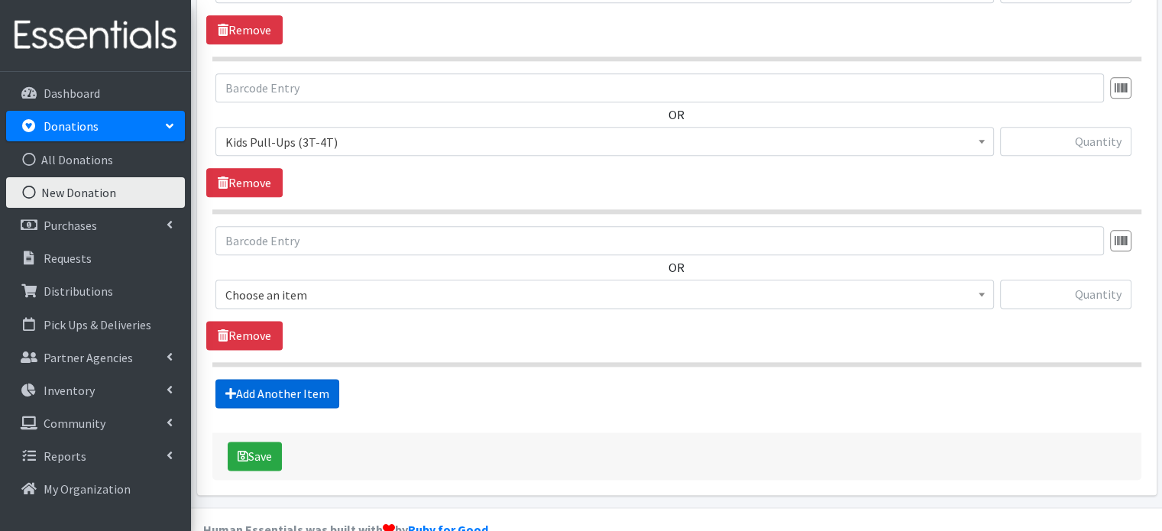
scroll to position [1889, 0]
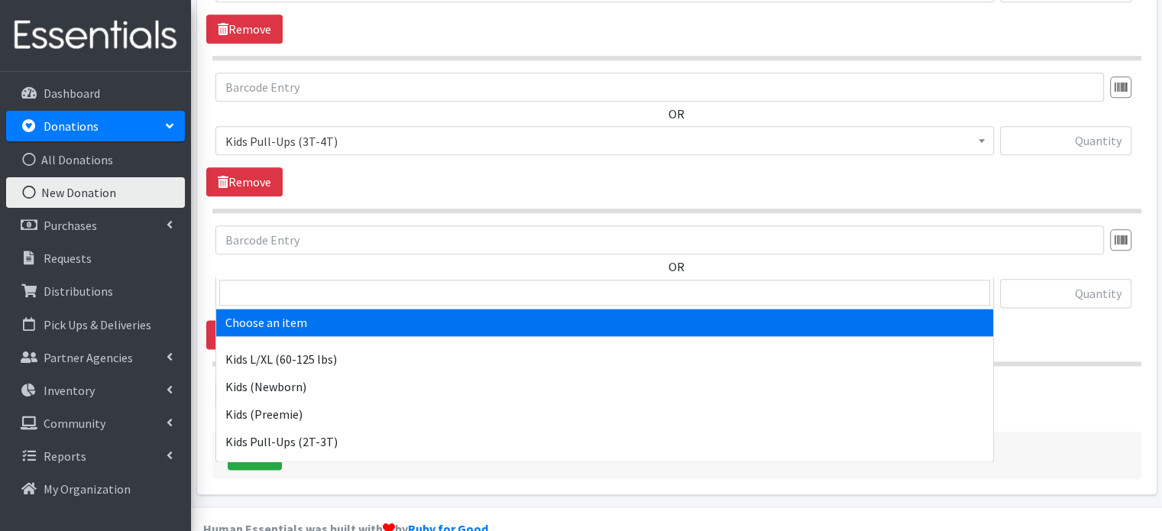
click at [335, 283] on span "Choose an item" at bounding box center [604, 293] width 758 height 21
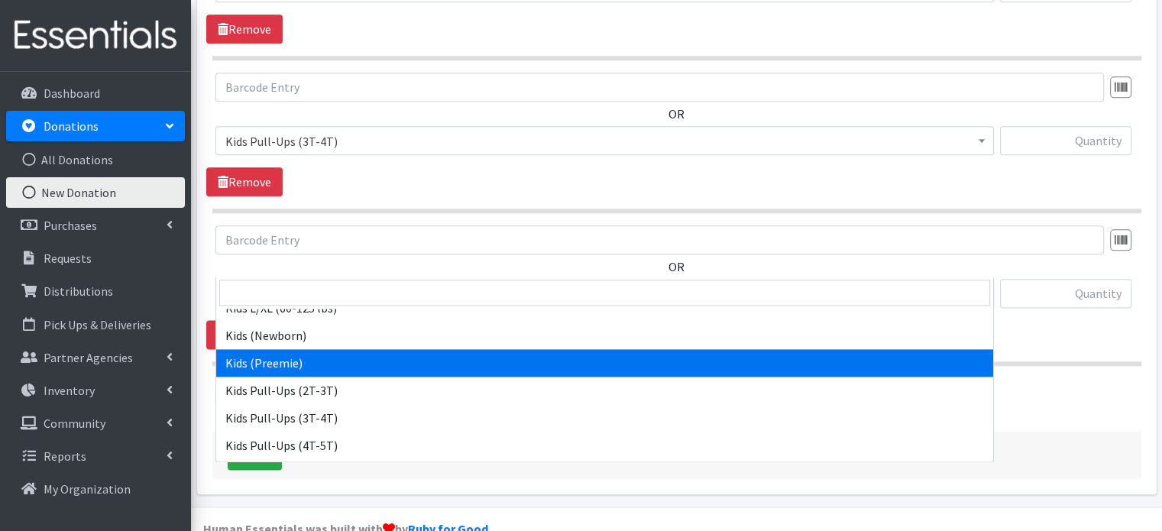
scroll to position [153, 0]
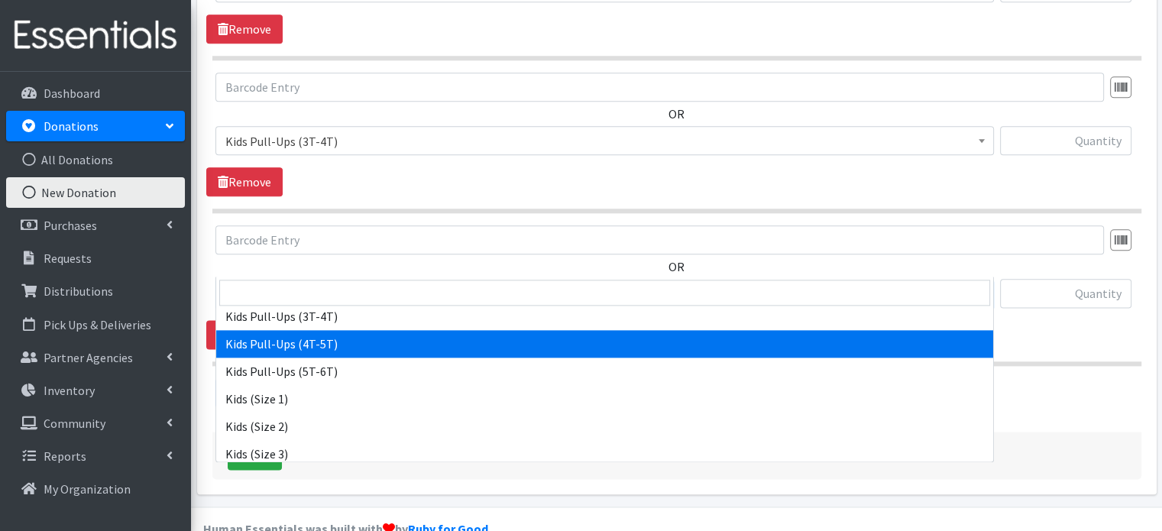
select select "4129"
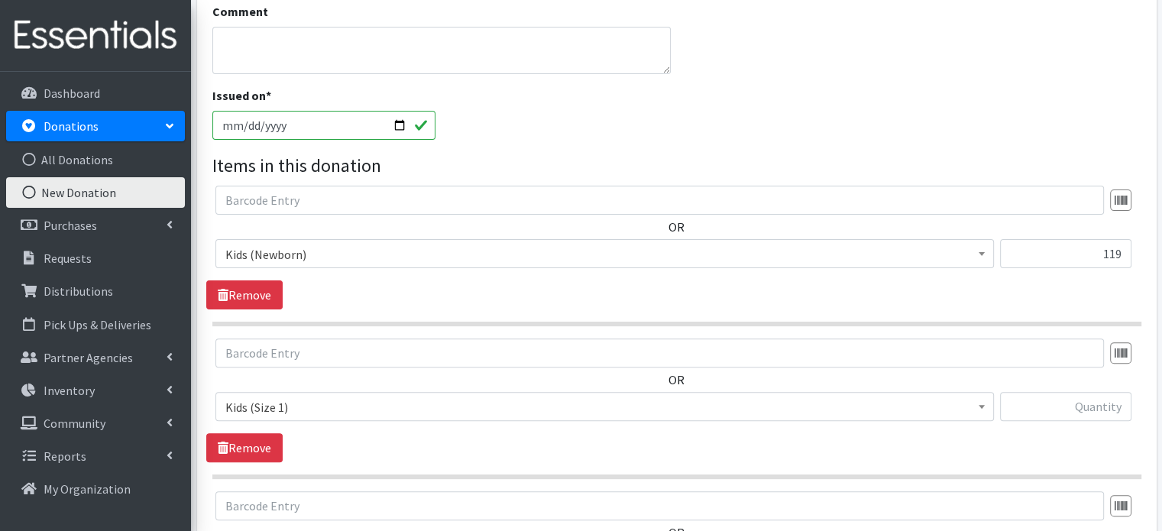
scroll to position [590, 0]
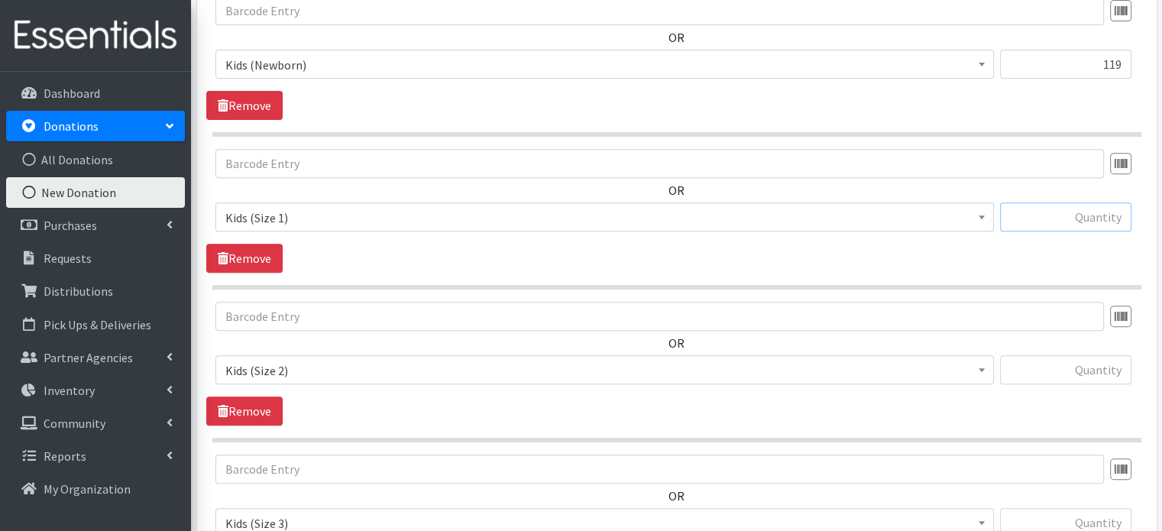
click at [1072, 202] on input "text" at bounding box center [1065, 216] width 131 height 29
type input "599"
click at [1106, 355] on input "text" at bounding box center [1065, 369] width 131 height 29
click at [1109, 355] on input "text" at bounding box center [1065, 369] width 131 height 29
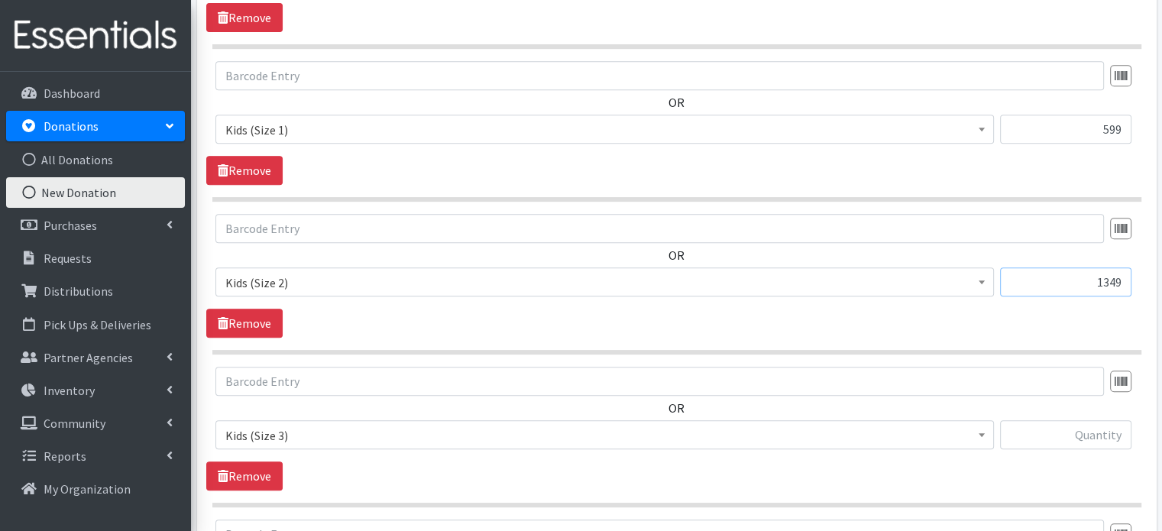
scroll to position [743, 0]
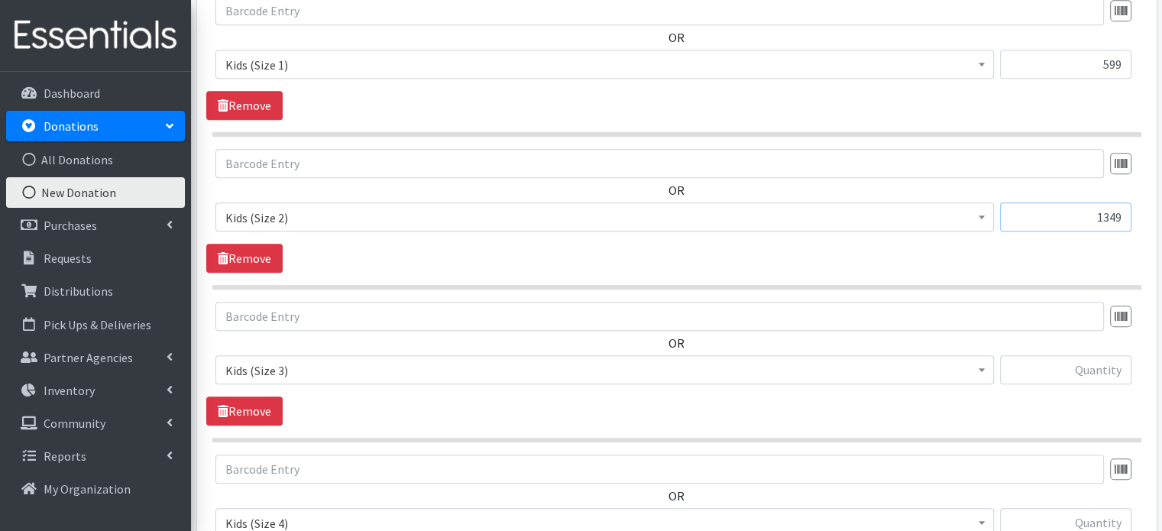
type input "1349"
click at [1107, 355] on input "text" at bounding box center [1065, 369] width 131 height 29
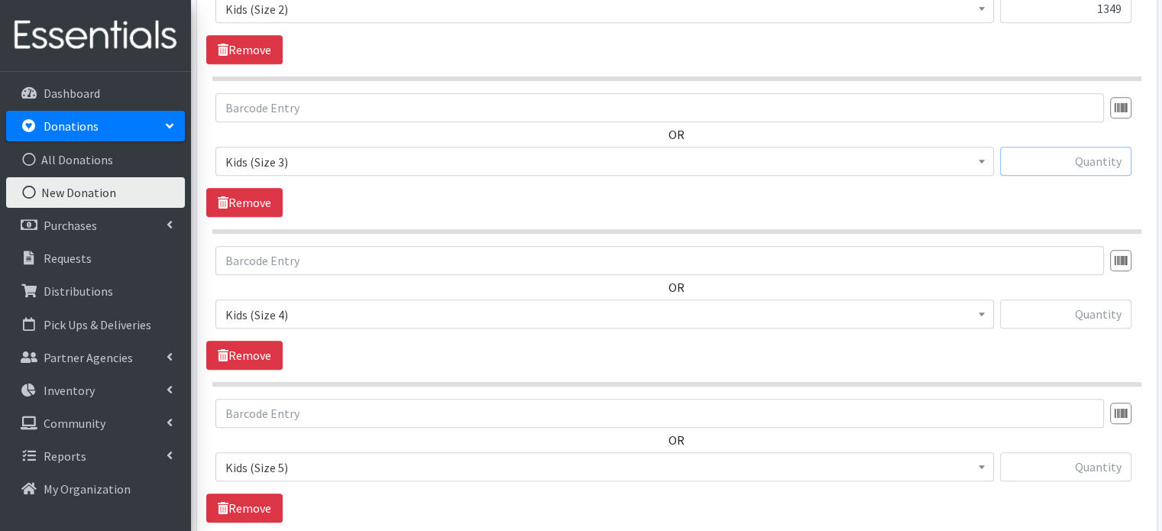
scroll to position [972, 0]
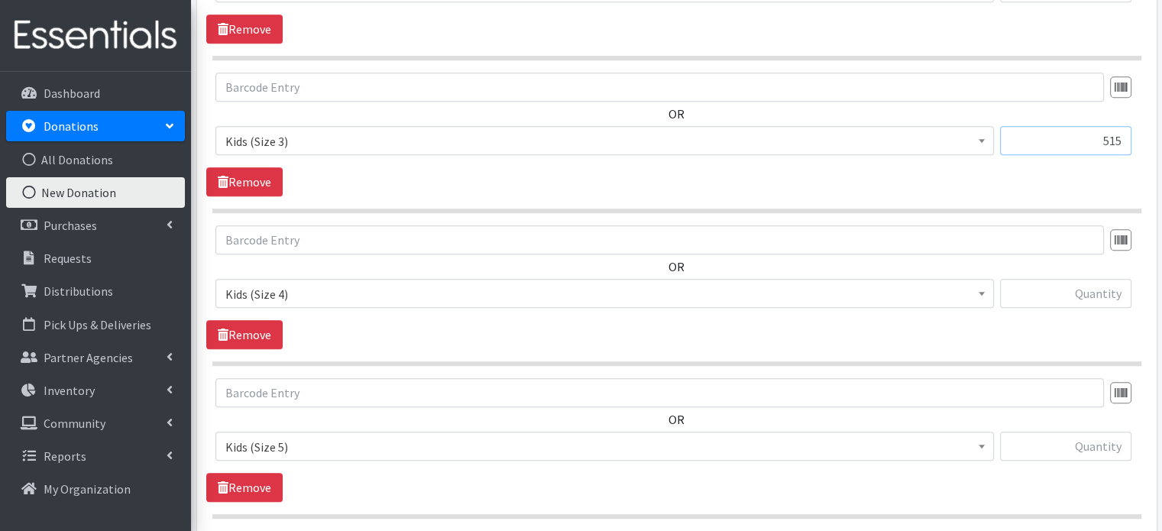
type input "515"
click at [1106, 279] on input "text" at bounding box center [1065, 293] width 131 height 29
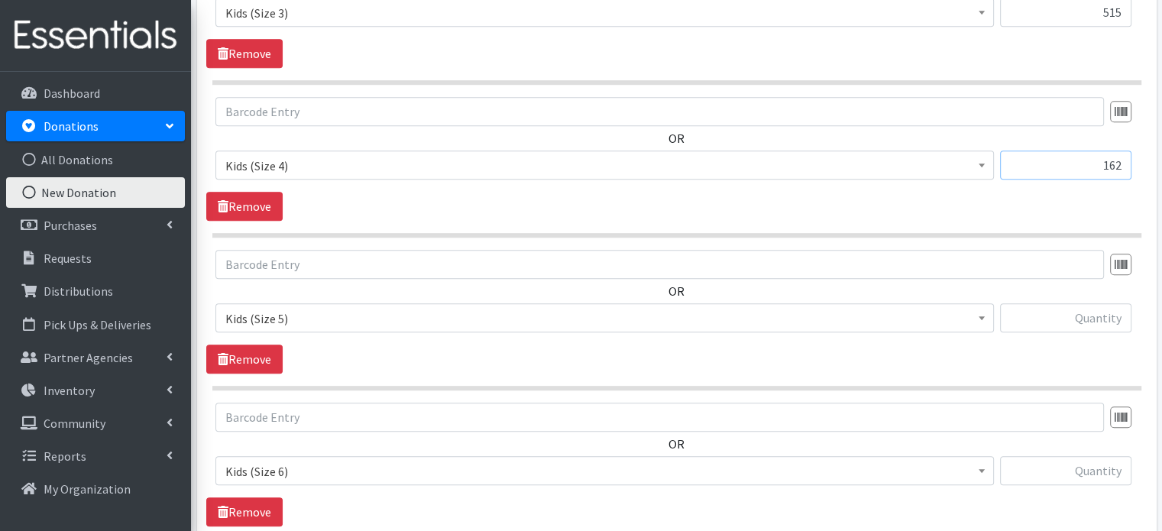
scroll to position [1125, 0]
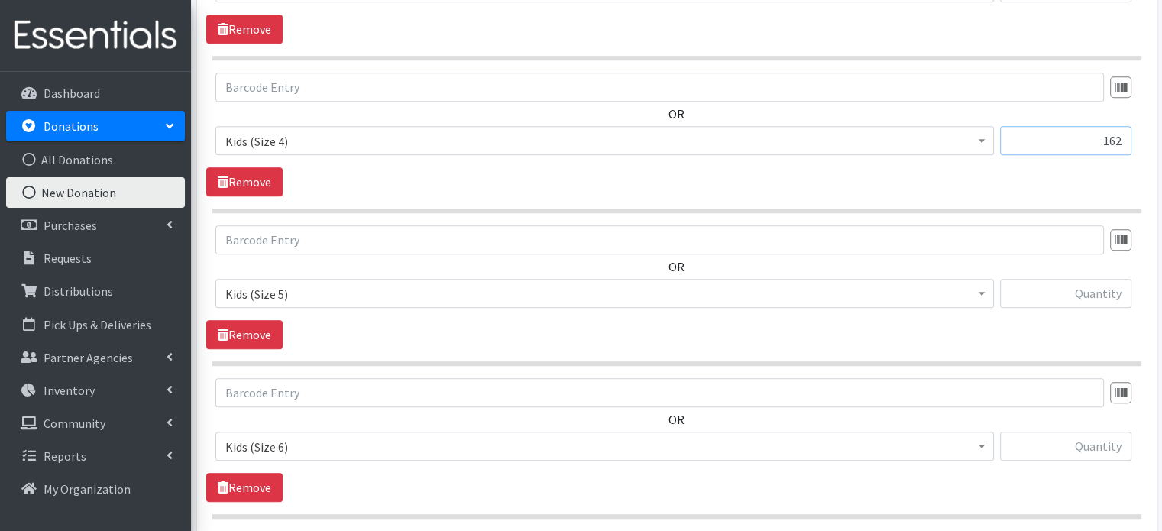
type input "162"
click at [1115, 279] on input "text" at bounding box center [1065, 293] width 131 height 29
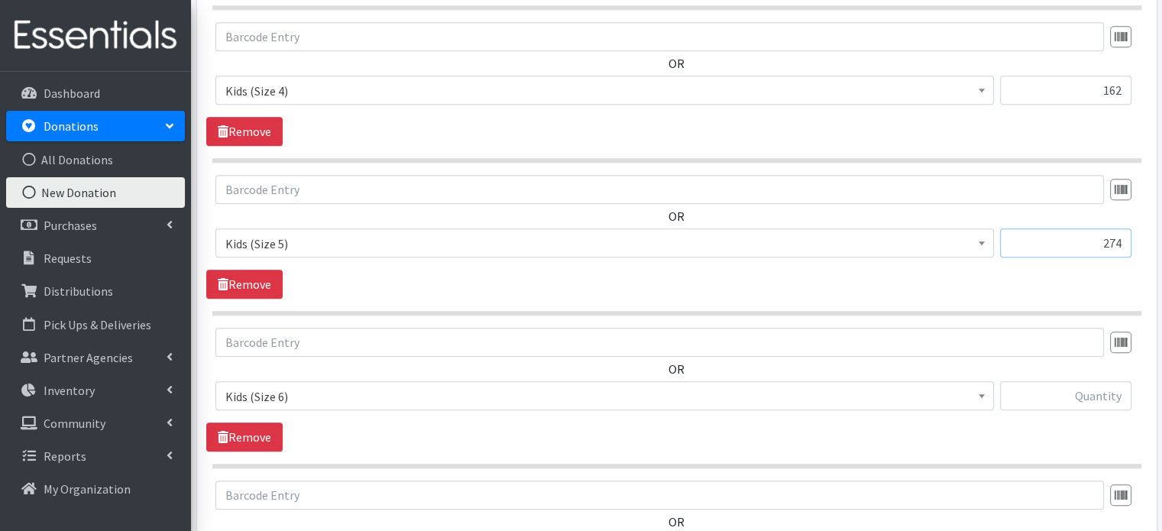
scroll to position [1201, 0]
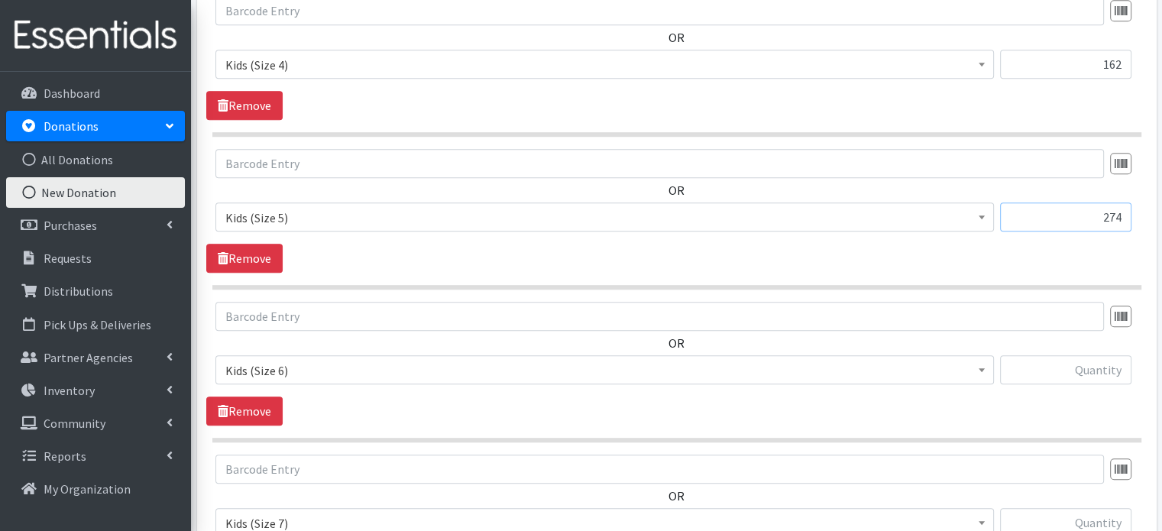
type input "274"
click at [1098, 355] on input "text" at bounding box center [1065, 369] width 131 height 29
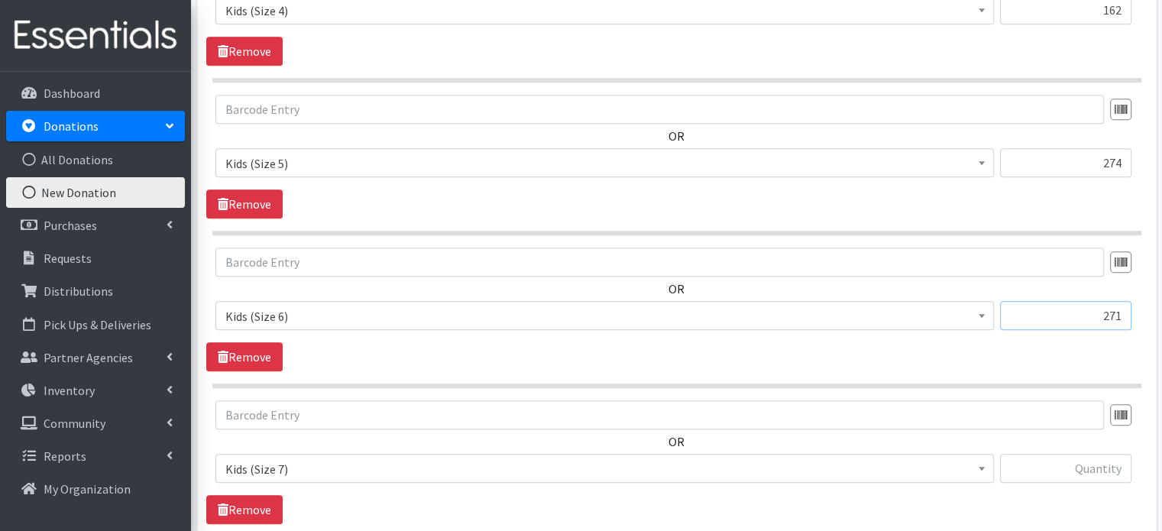
scroll to position [1354, 0]
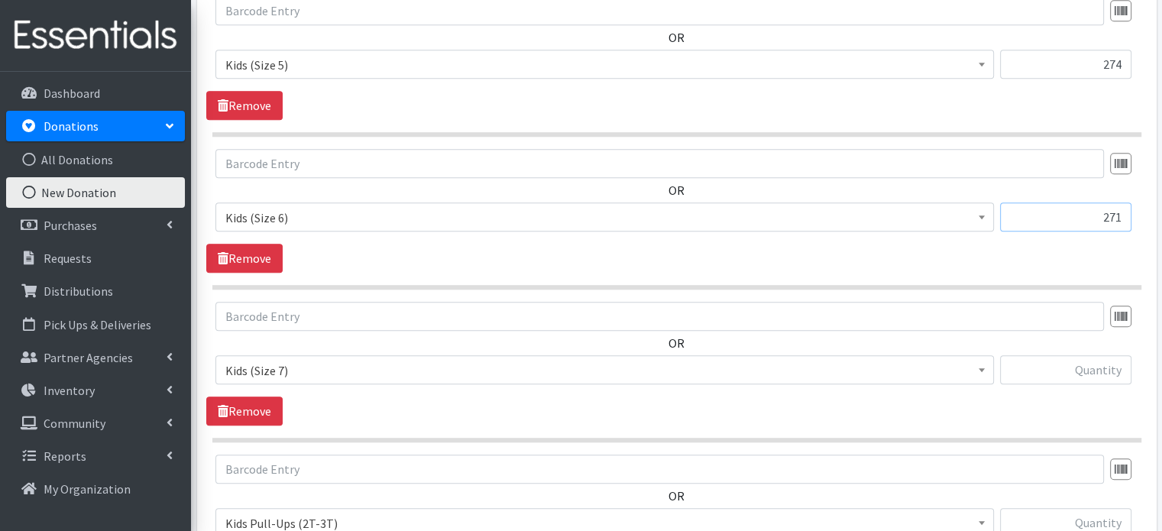
type input "271"
click at [1108, 355] on input "text" at bounding box center [1065, 369] width 131 height 29
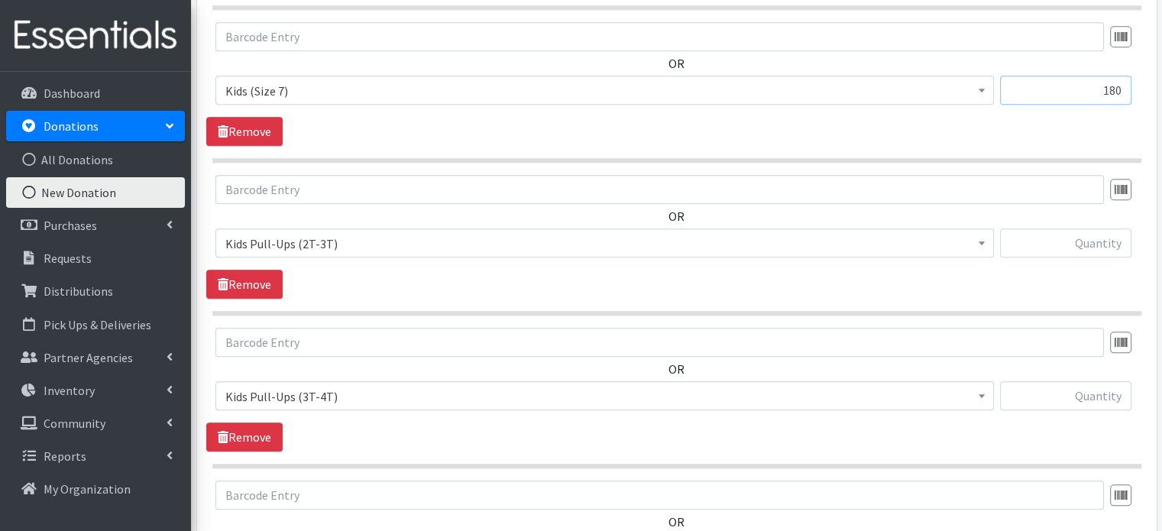
scroll to position [1660, 0]
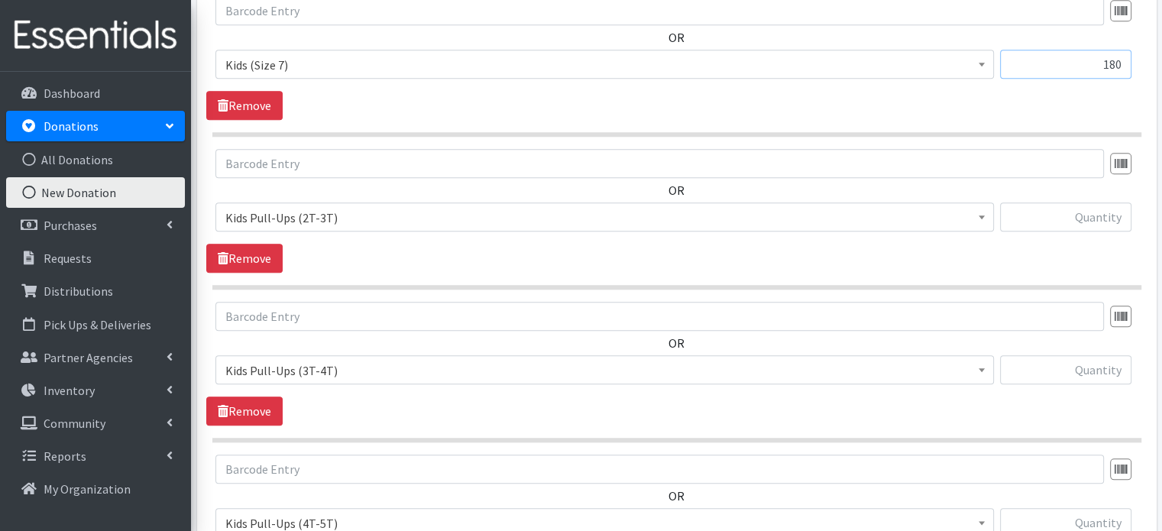
type input "180"
click at [1098, 202] on input "text" at bounding box center [1065, 216] width 131 height 29
type input "201"
click at [1109, 355] on input "text" at bounding box center [1065, 369] width 131 height 29
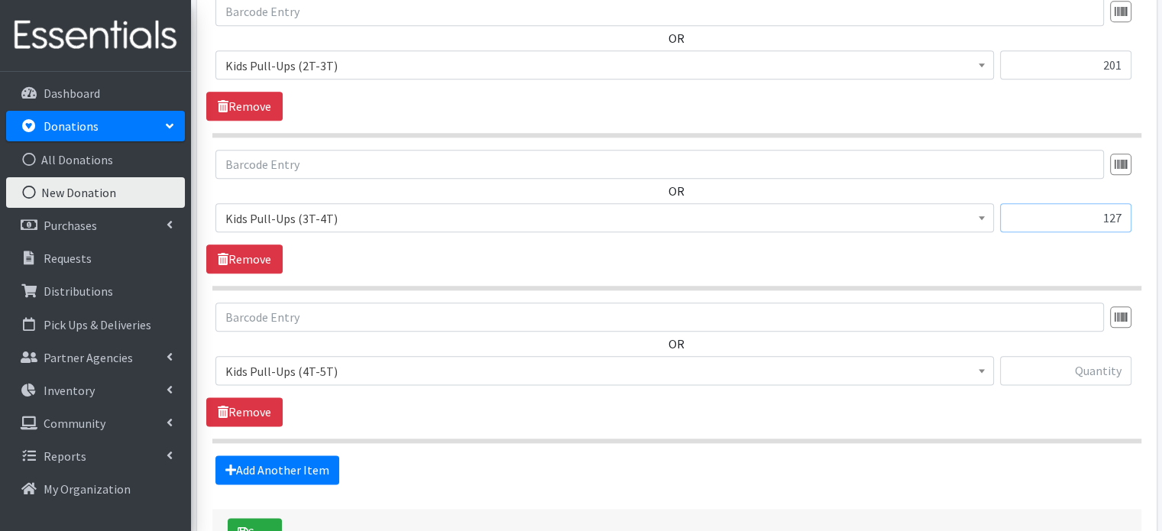
scroll to position [1813, 0]
type input "127"
click at [1114, 355] on input "text" at bounding box center [1065, 369] width 131 height 29
type input "118"
click at [238, 517] on button "Save" at bounding box center [255, 531] width 54 height 29
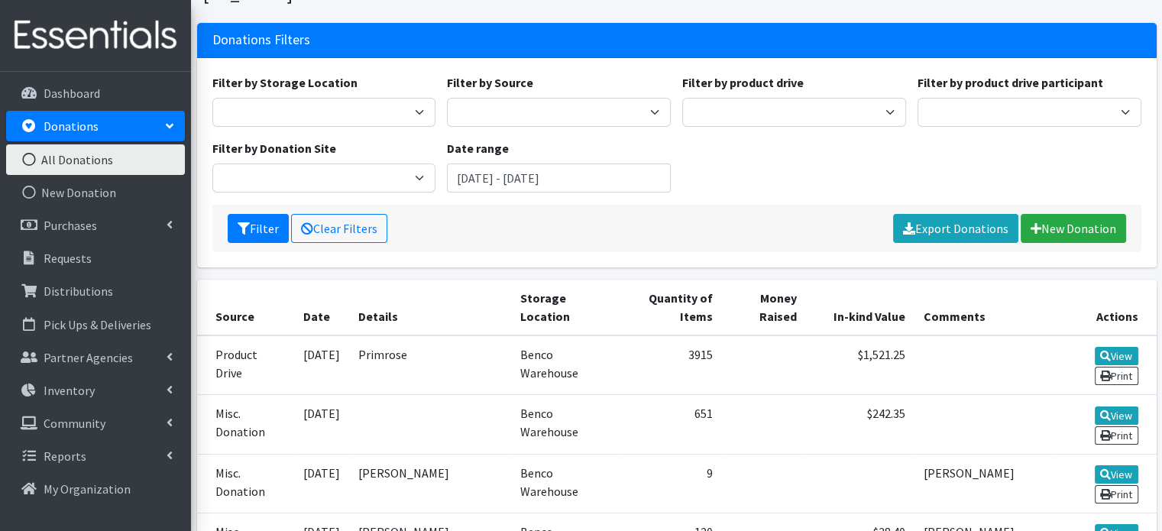
scroll to position [229, 0]
